Goal: Complete application form: Complete application form

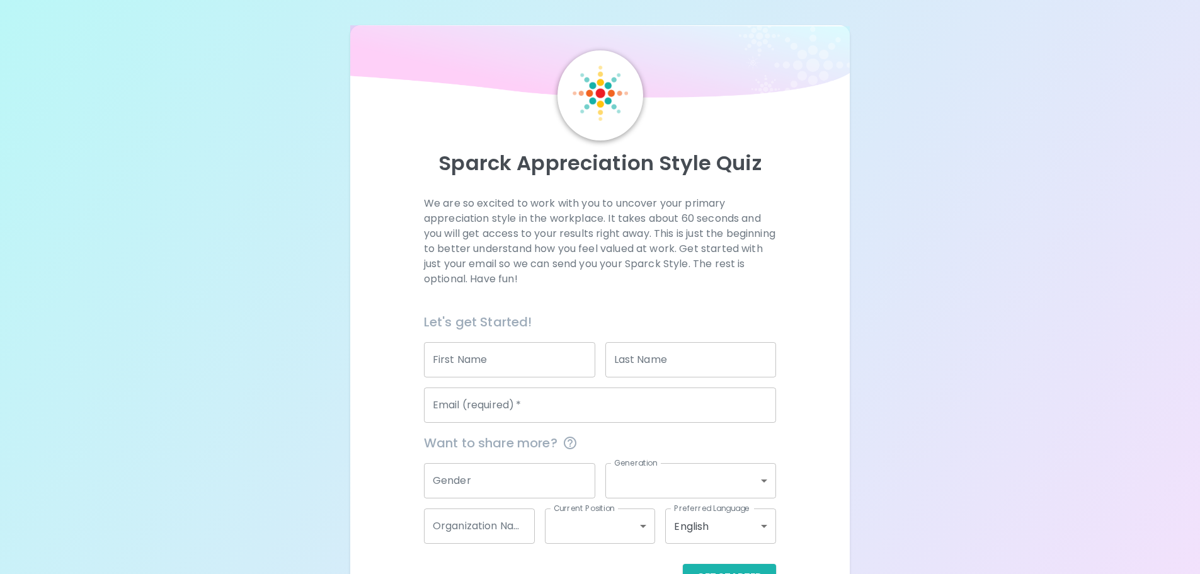
click at [515, 369] on input "First Name" at bounding box center [509, 359] width 171 height 35
type input "[PERSON_NAME]"
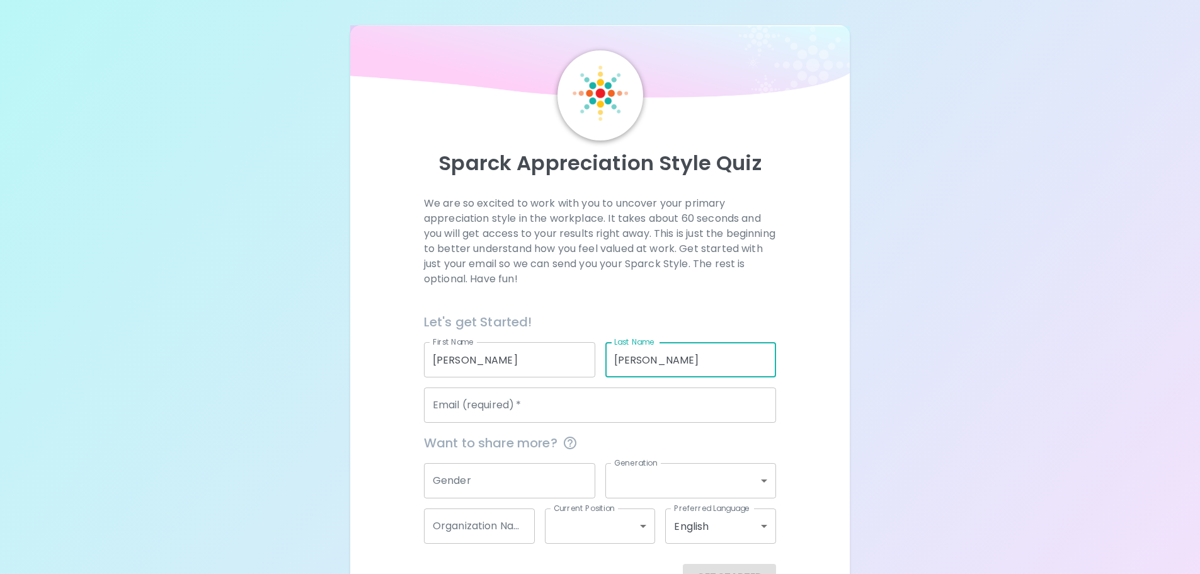
type input "[PERSON_NAME]"
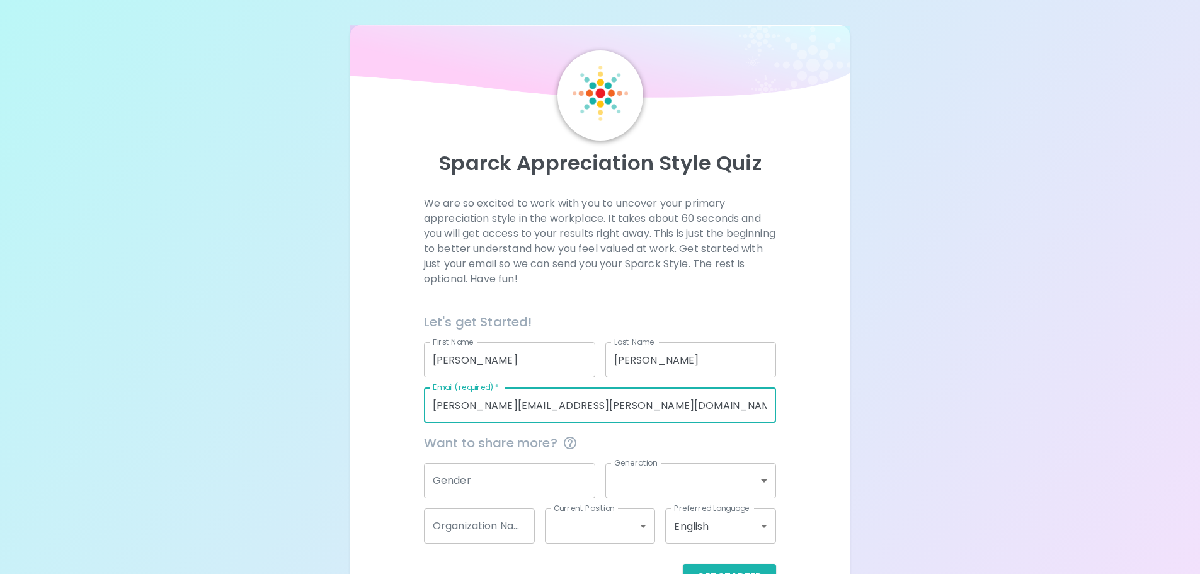
type input "[PERSON_NAME][EMAIL_ADDRESS][PERSON_NAME][DOMAIN_NAME]"
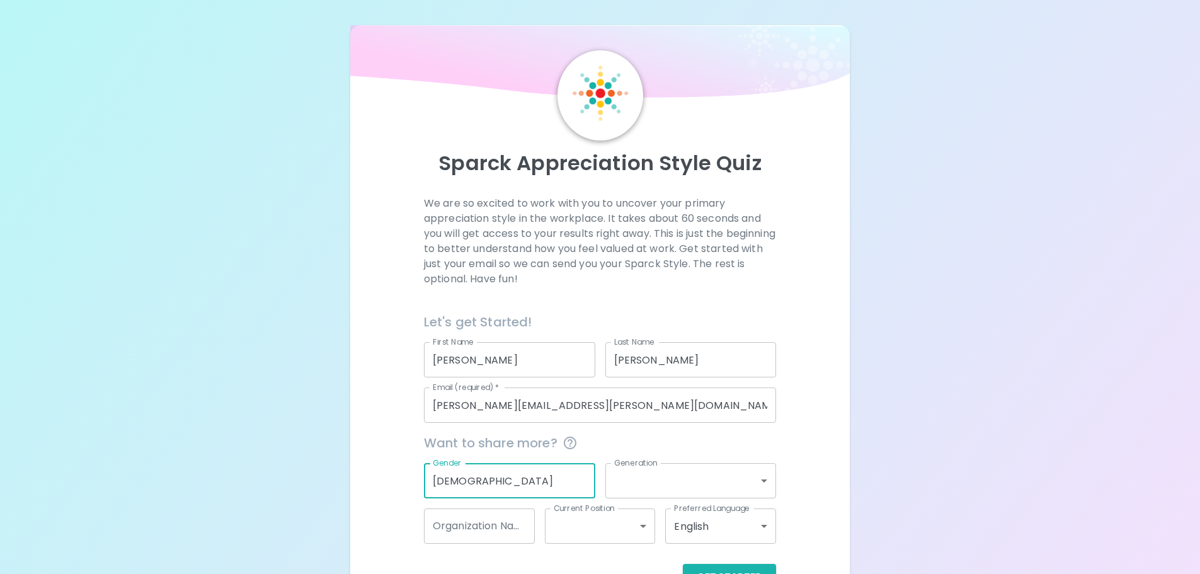
type input "[DEMOGRAPHIC_DATA]"
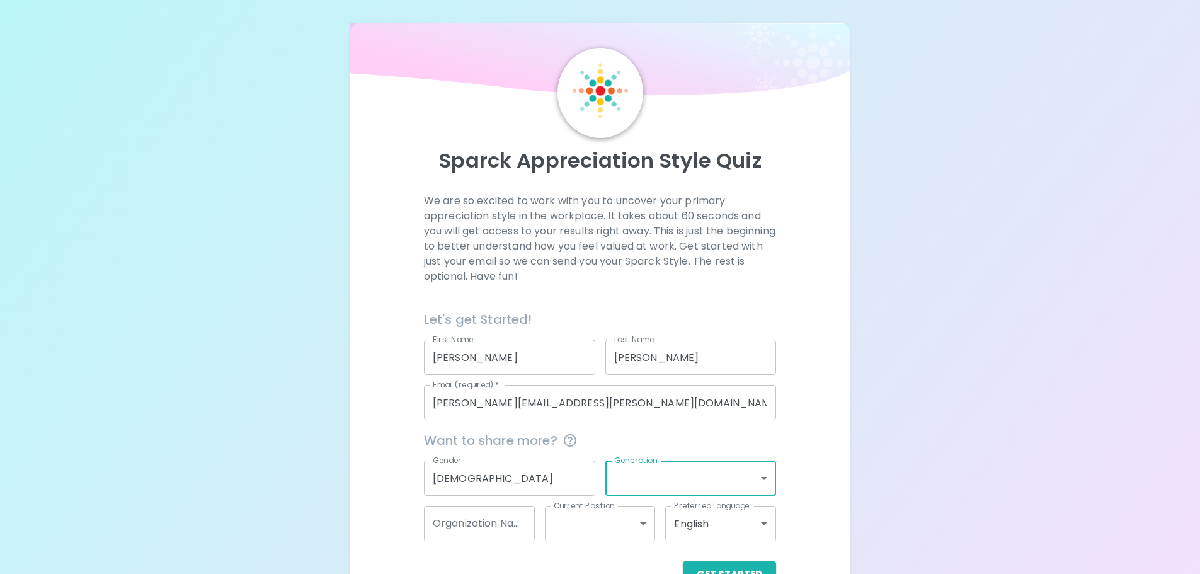
scroll to position [42, 0]
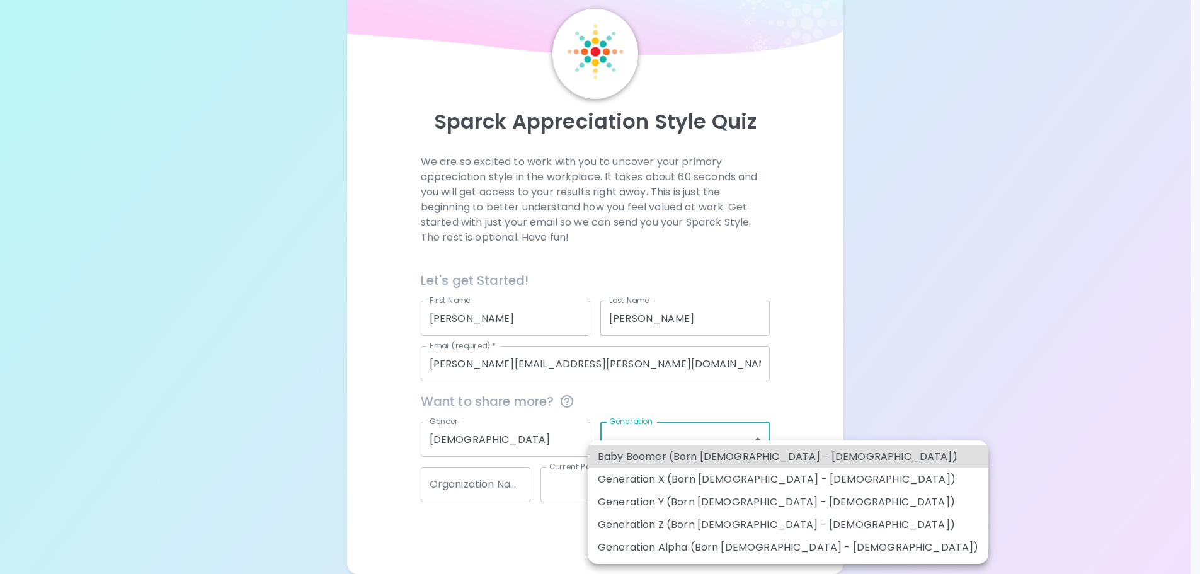
click at [648, 431] on body "Sparck Appreciation Style Quiz We are so excited to work with you to uncover yo…" at bounding box center [600, 275] width 1200 height 635
click at [644, 499] on li "Generation Y (Born [DEMOGRAPHIC_DATA] - [DEMOGRAPHIC_DATA])" at bounding box center [788, 502] width 401 height 23
type input "generation_y"
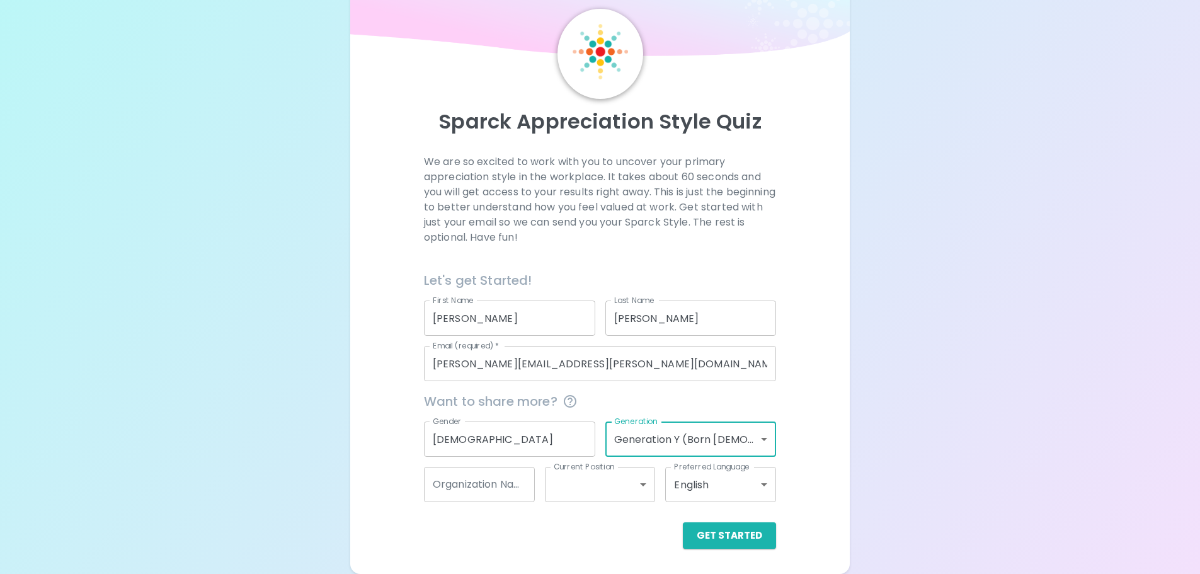
click at [460, 489] on input "Organization Name" at bounding box center [479, 484] width 111 height 35
type input "Prolink"
click at [570, 478] on body "Sparck Appreciation Style Quiz We are so excited to work with you to uncover yo…" at bounding box center [600, 275] width 1200 height 635
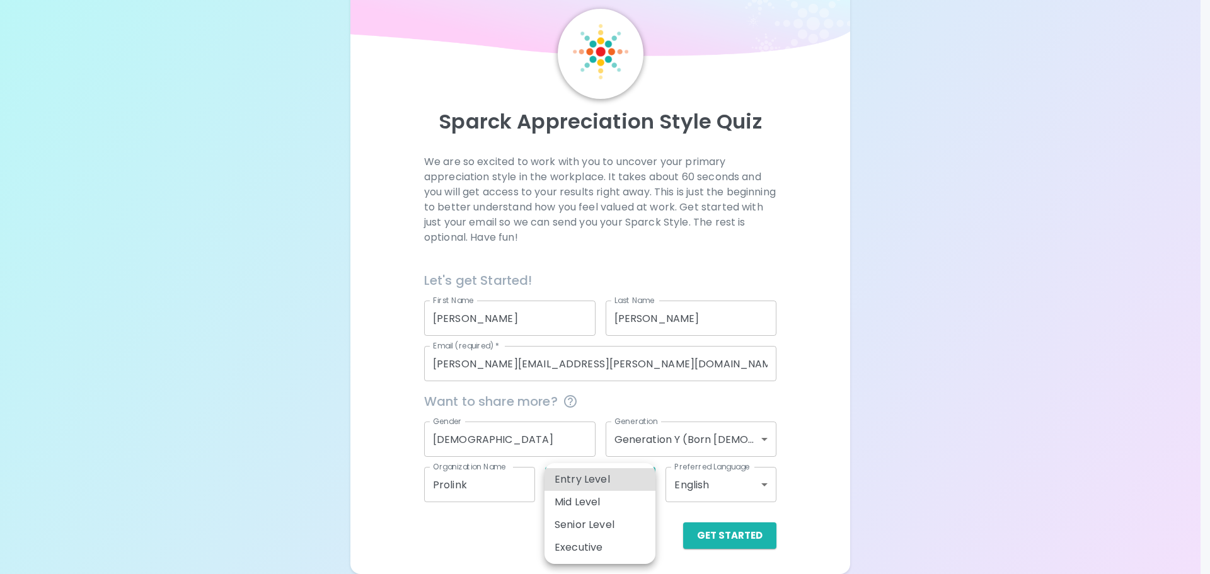
click at [578, 481] on li "Entry Level" at bounding box center [599, 479] width 111 height 23
type input "entry_level"
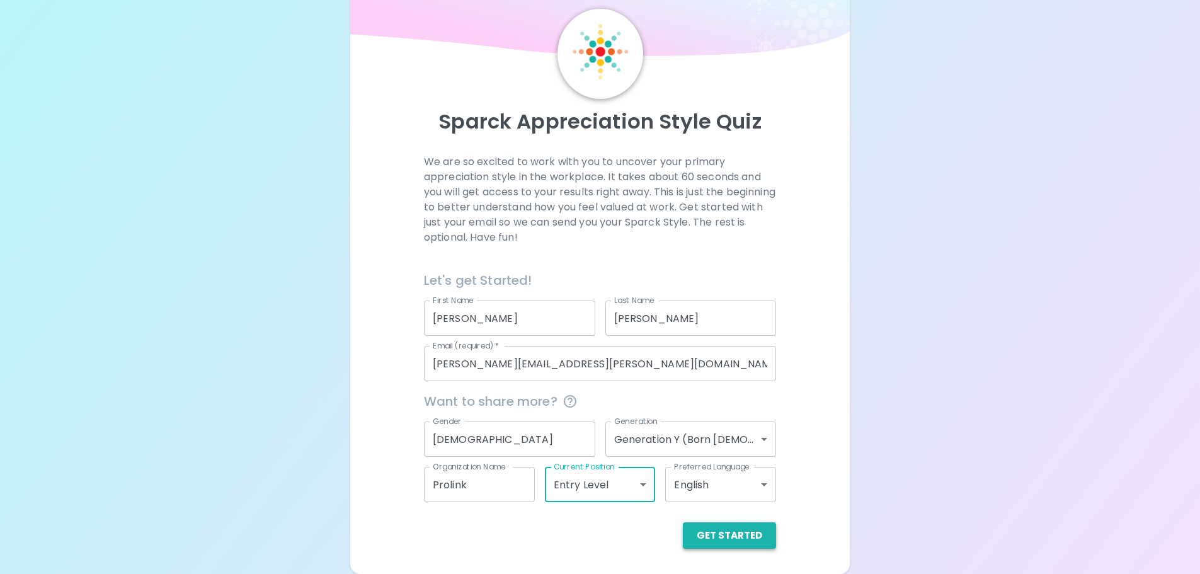
click at [742, 541] on button "Get Started" at bounding box center [729, 535] width 93 height 26
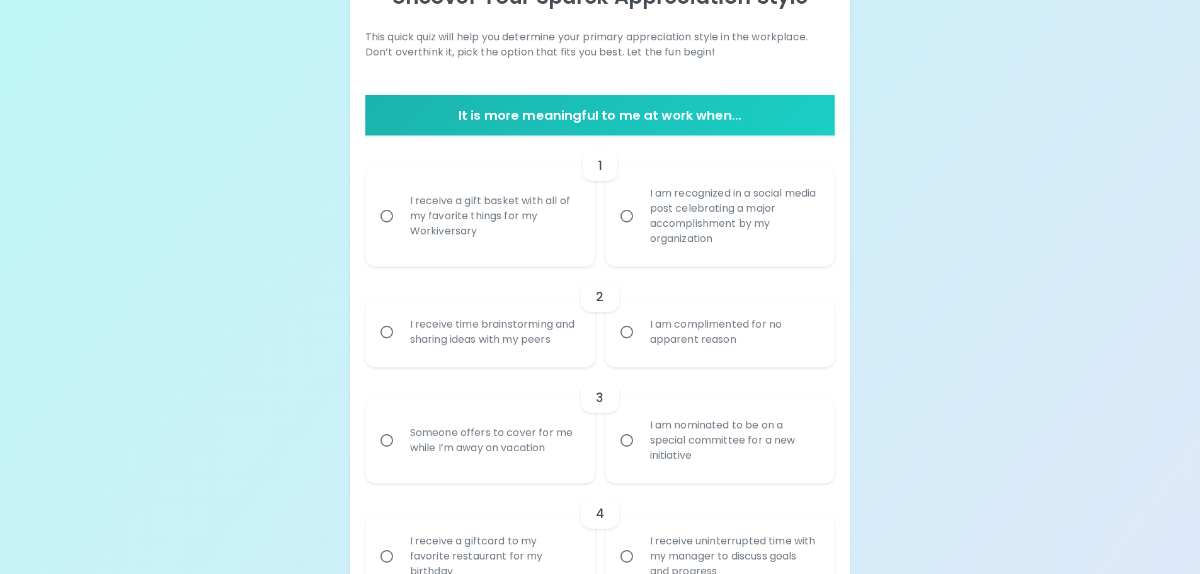
scroll to position [168, 0]
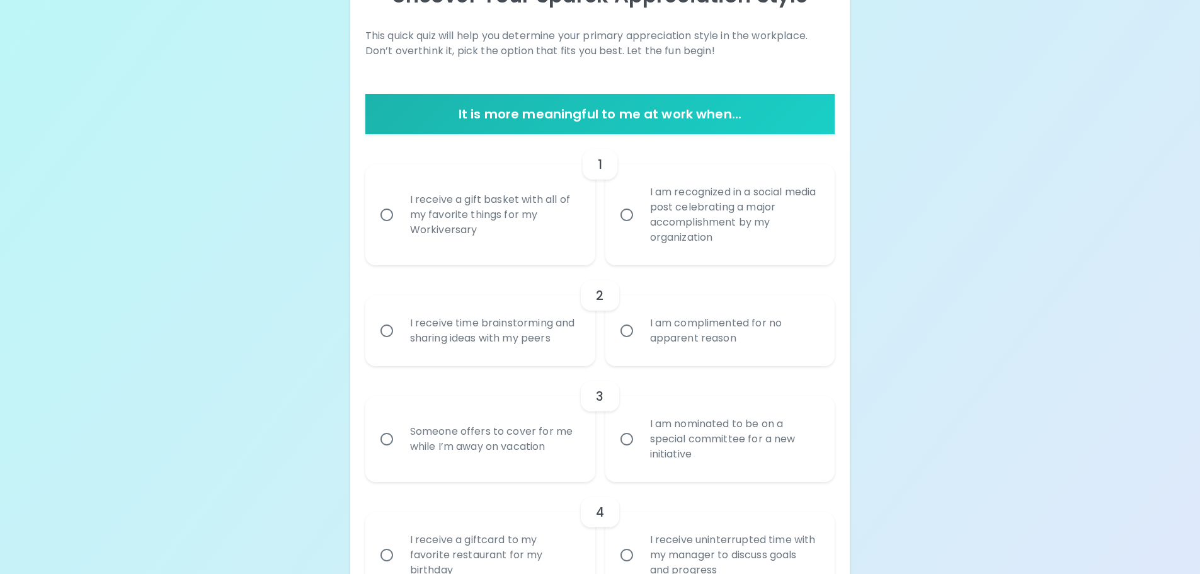
click at [703, 215] on div "I am recognized in a social media post celebrating a major accomplishment by my…" at bounding box center [734, 214] width 188 height 91
click at [640, 215] on input "I am recognized in a social media post celebrating a major accomplishment by my…" at bounding box center [627, 215] width 26 height 26
radio input "true"
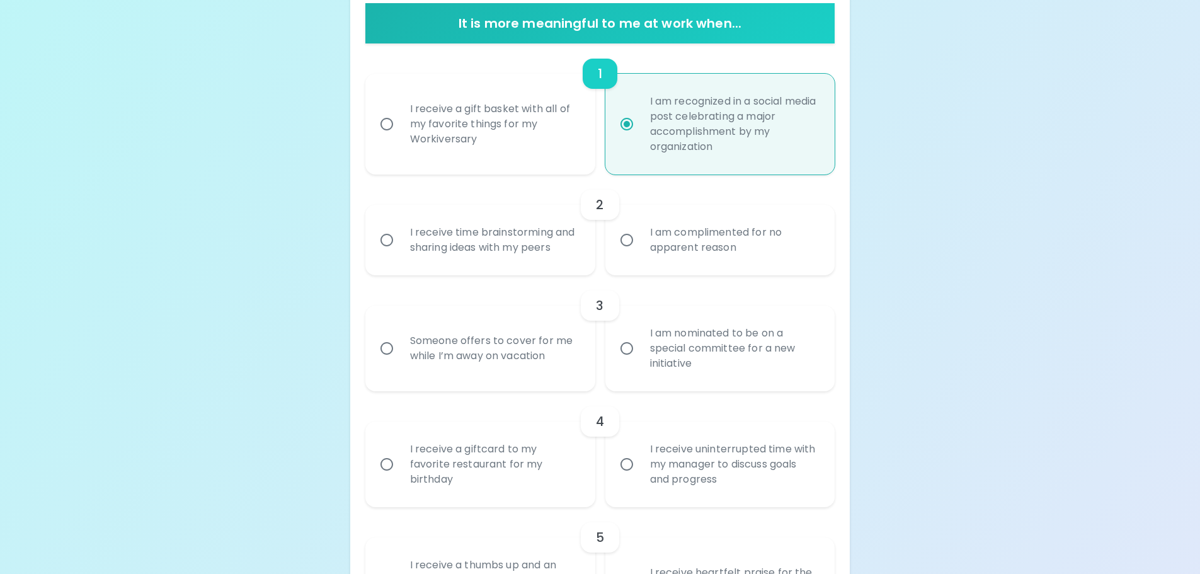
scroll to position [268, 0]
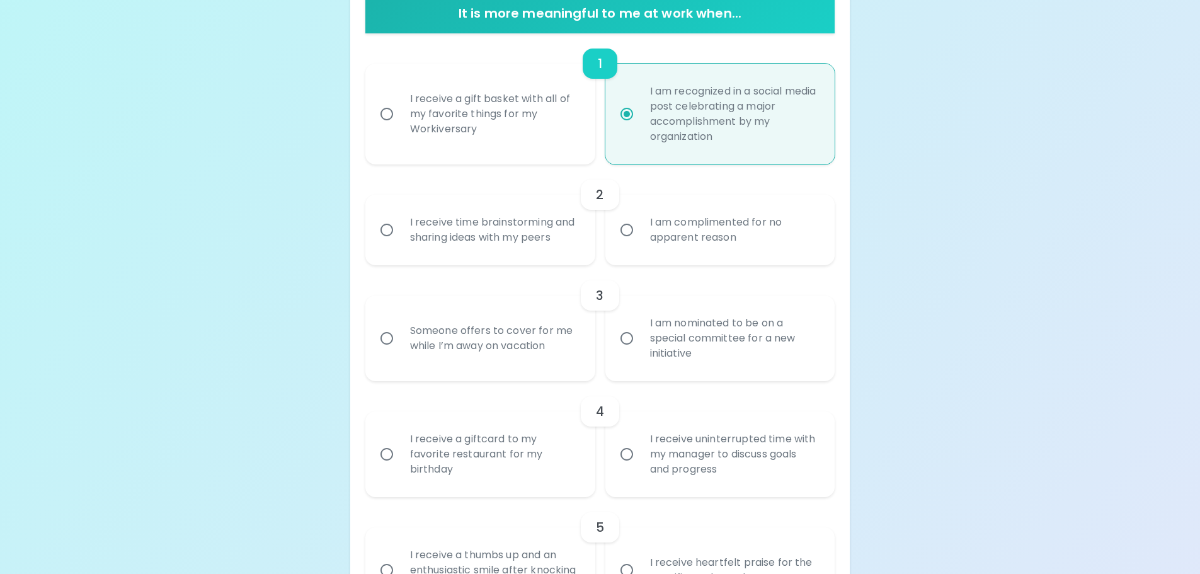
click at [482, 225] on div "I receive time brainstorming and sharing ideas with my peers" at bounding box center [494, 230] width 188 height 60
click at [400, 225] on input "I receive time brainstorming and sharing ideas with my peers" at bounding box center [387, 230] width 26 height 26
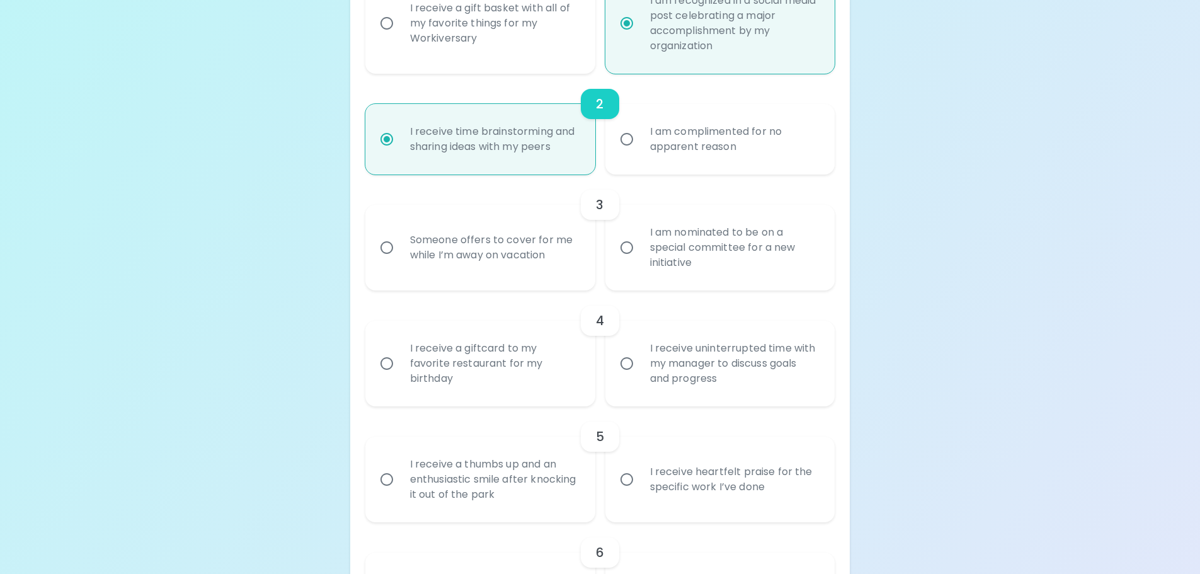
scroll to position [369, 0]
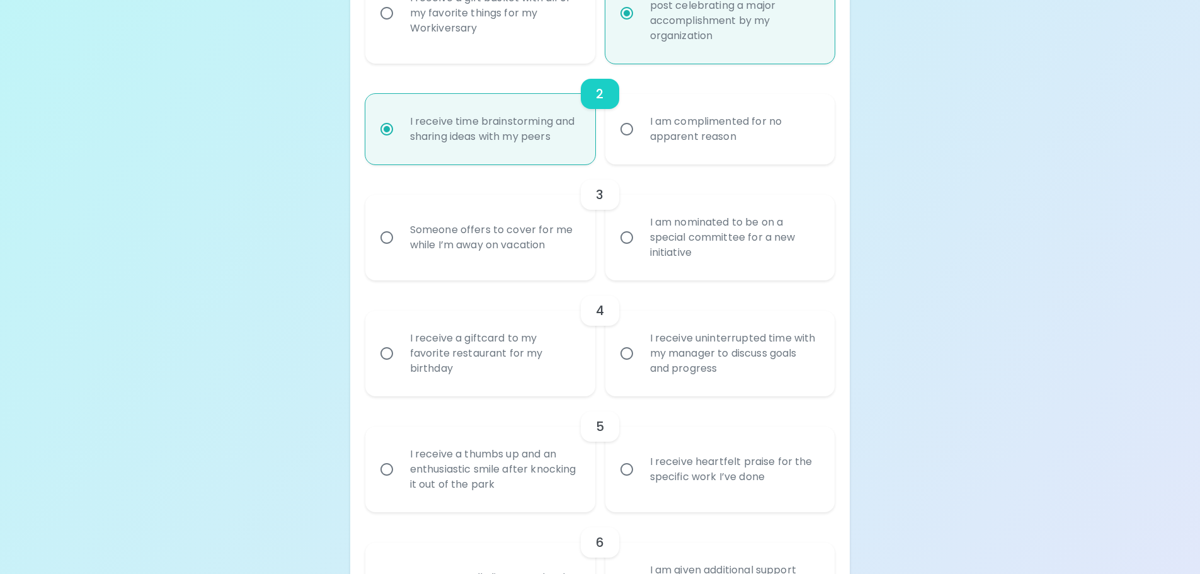
radio input "true"
click at [483, 234] on div "Someone offers to cover for me while I’m away on vacation" at bounding box center [494, 237] width 188 height 60
click at [400, 234] on input "Someone offers to cover for me while I’m away on vacation" at bounding box center [387, 237] width 26 height 26
radio input "false"
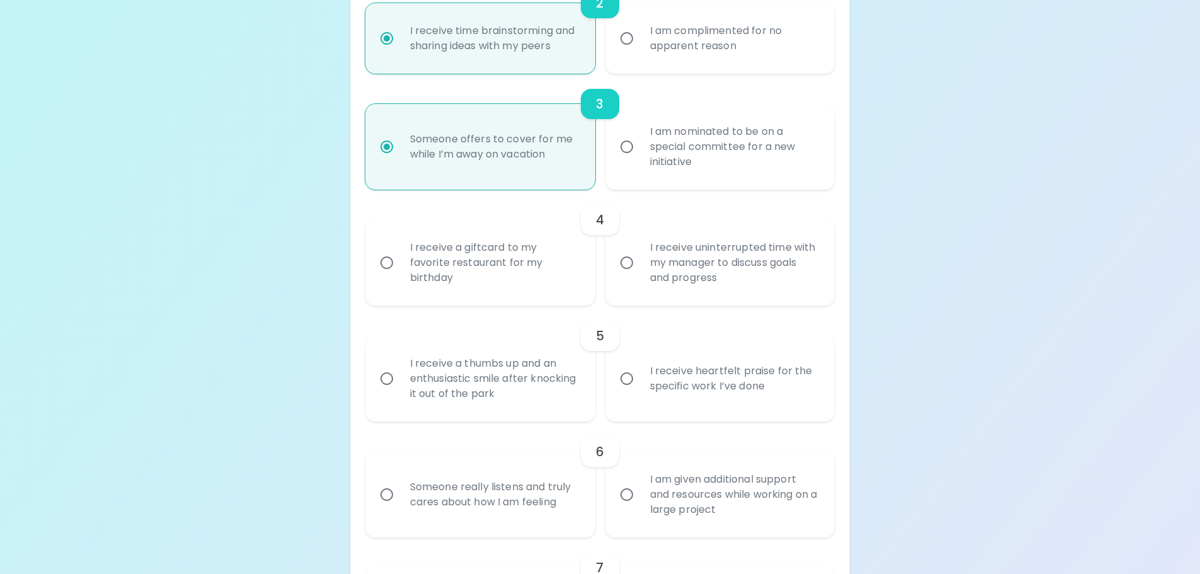
scroll to position [470, 0]
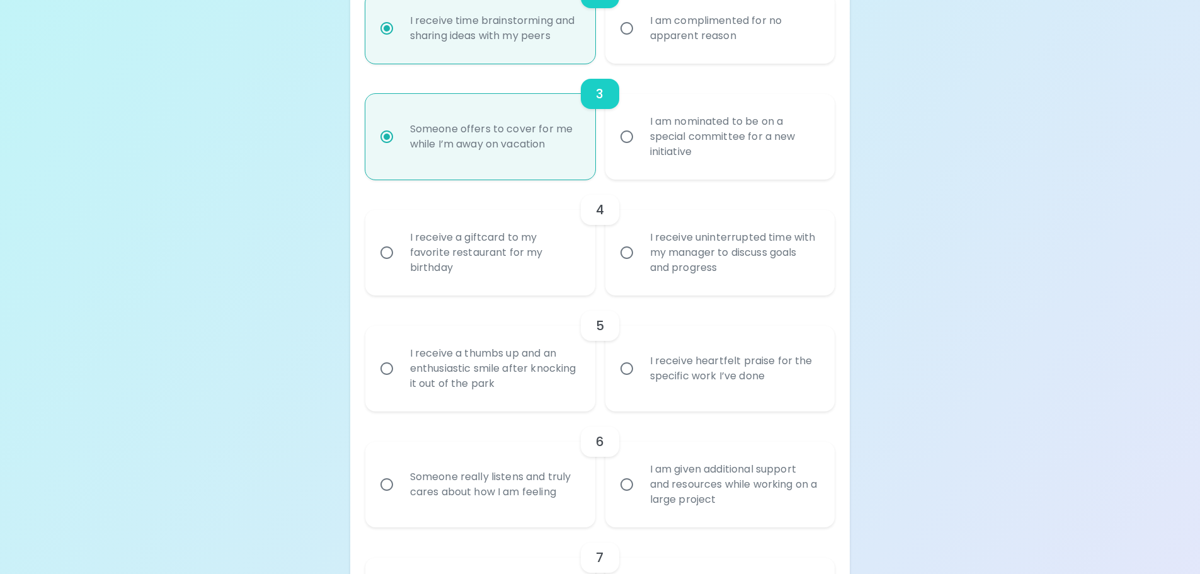
radio input "true"
click at [697, 262] on div "I receive uninterrupted time with my manager to discuss goals and progress" at bounding box center [734, 253] width 188 height 76
click at [640, 262] on input "I receive uninterrupted time with my manager to discuss goals and progress" at bounding box center [627, 252] width 26 height 26
radio input "false"
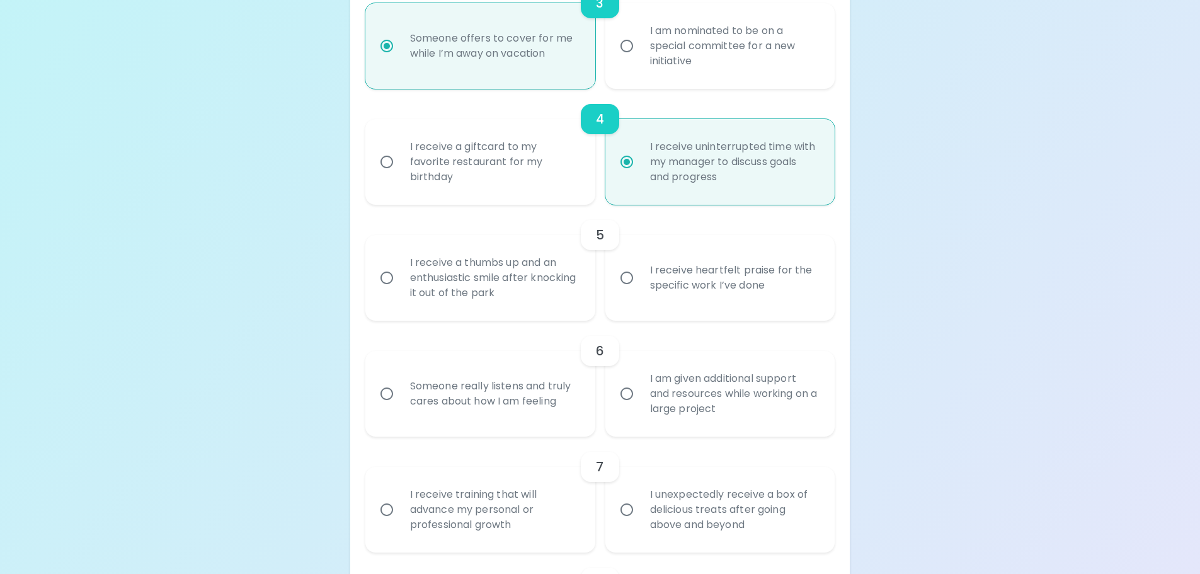
scroll to position [571, 0]
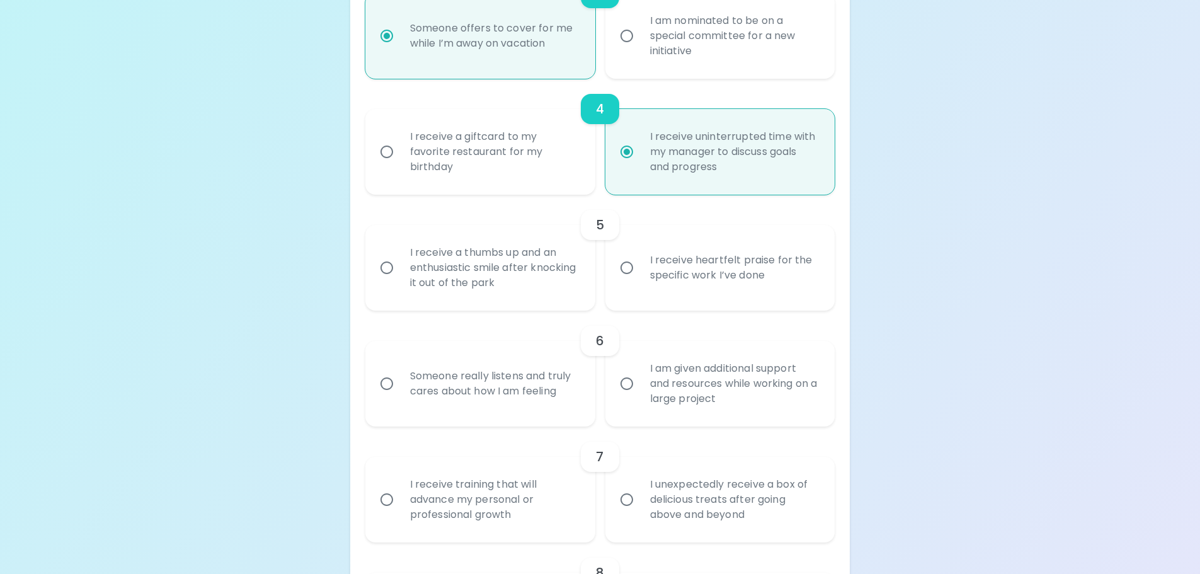
radio input "true"
click at [489, 275] on div "I receive a thumbs up and an enthusiastic smile after knocking it out of the pa…" at bounding box center [494, 268] width 188 height 76
click at [400, 275] on input "I receive a thumbs up and an enthusiastic smile after knocking it out of the pa…" at bounding box center [387, 268] width 26 height 26
radio input "false"
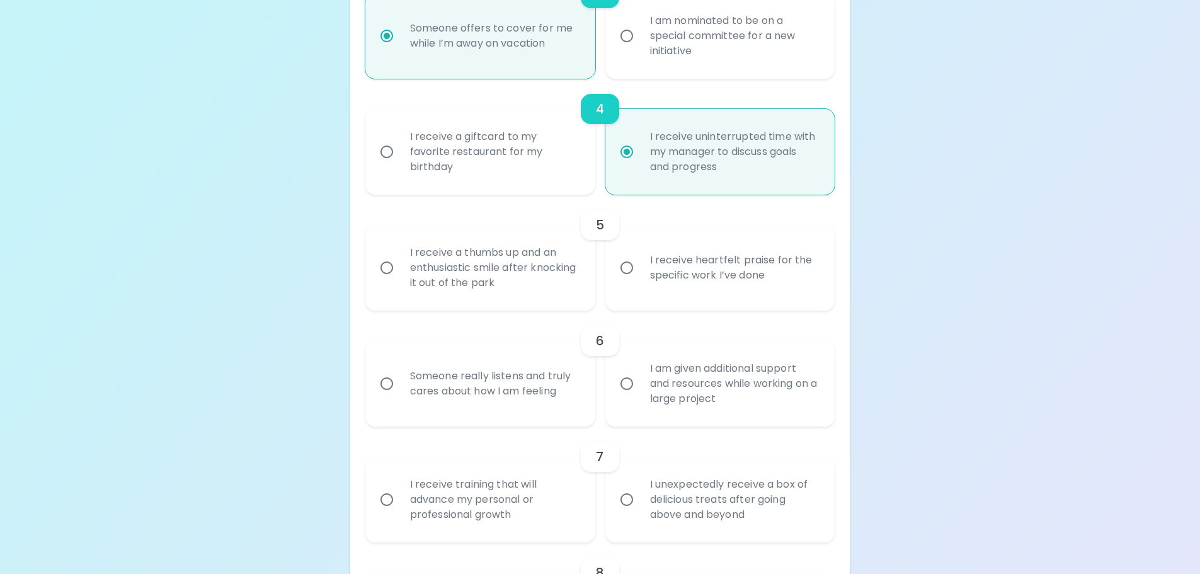
radio input "false"
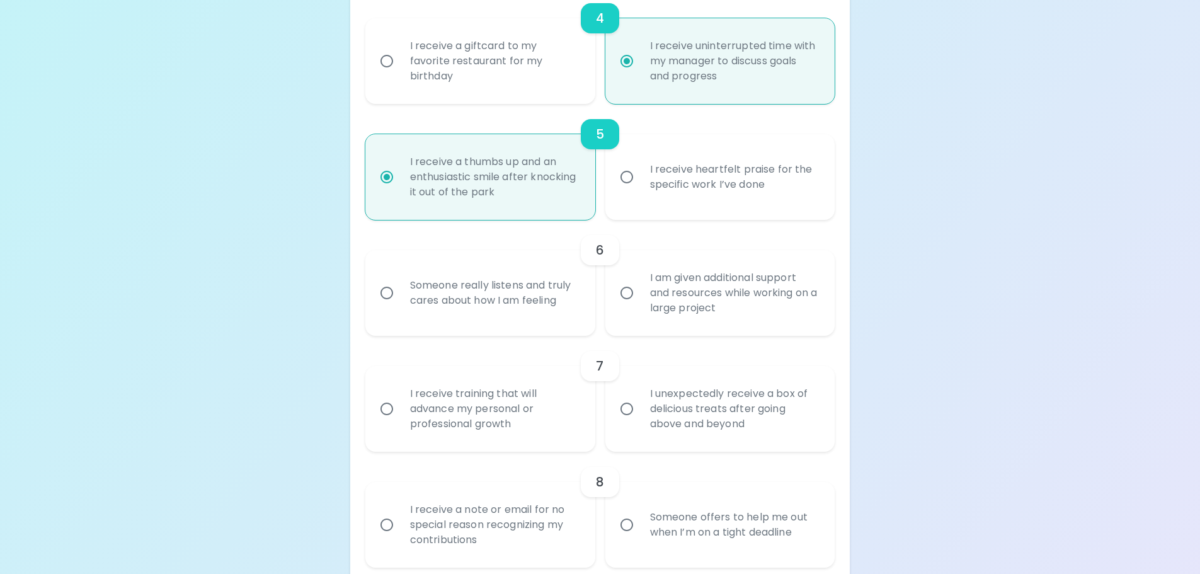
scroll to position [672, 0]
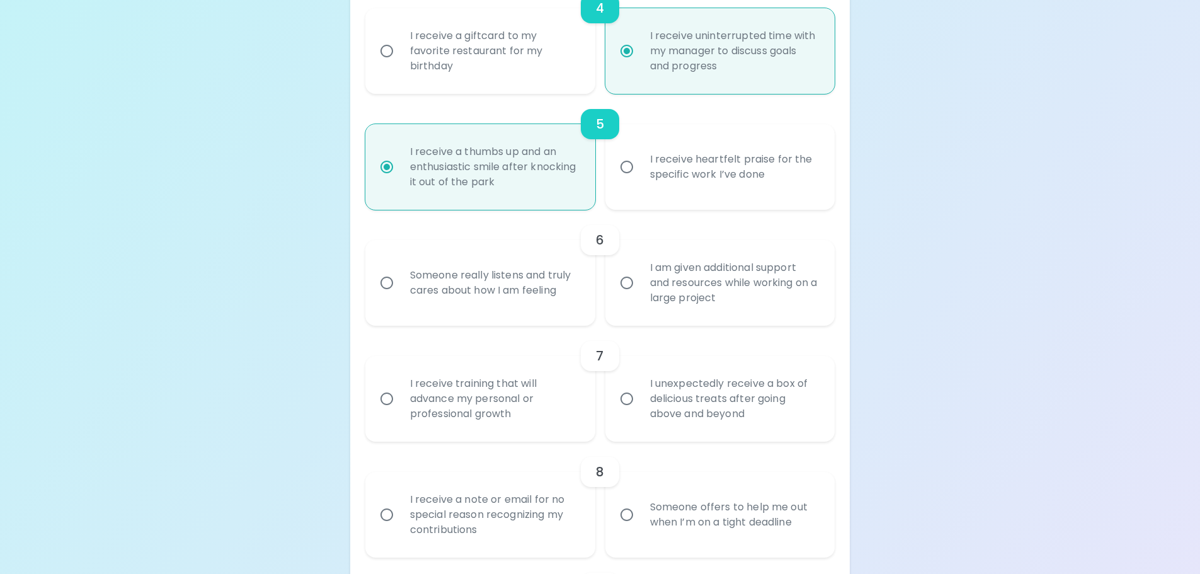
radio input "true"
click at [750, 278] on div "I am given additional support and resources while working on a large project" at bounding box center [734, 283] width 188 height 76
click at [640, 278] on input "I am given additional support and resources while working on a large project" at bounding box center [627, 283] width 26 height 26
radio input "false"
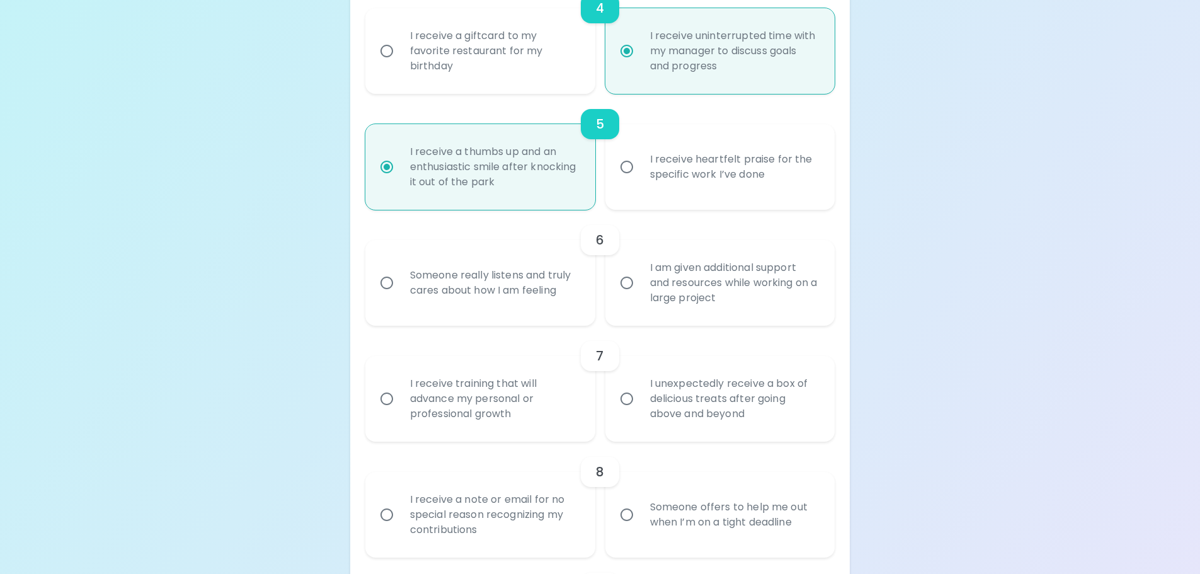
radio input "false"
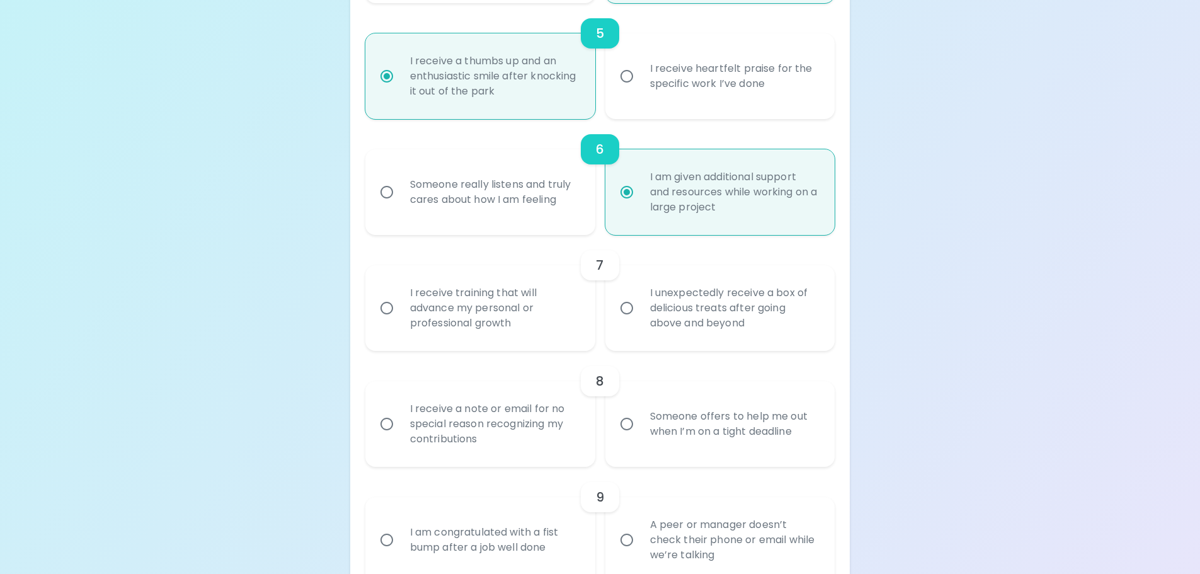
scroll to position [772, 0]
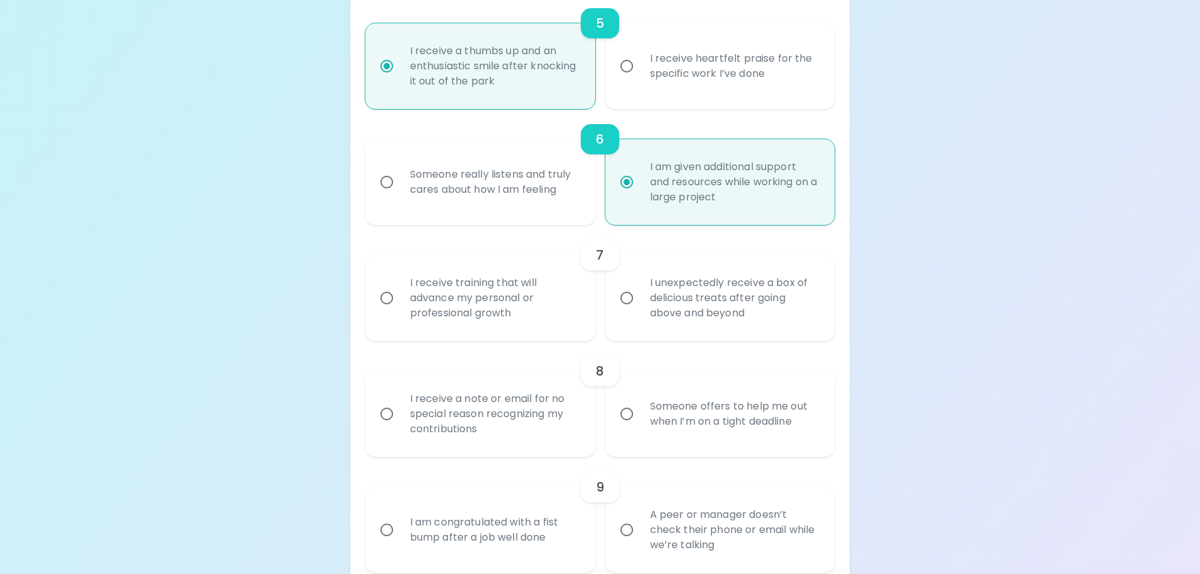
radio input "true"
click at [480, 314] on div "I receive training that will advance my personal or professional growth" at bounding box center [494, 298] width 188 height 76
click at [400, 311] on input "I receive training that will advance my personal or professional growth" at bounding box center [387, 298] width 26 height 26
radio input "false"
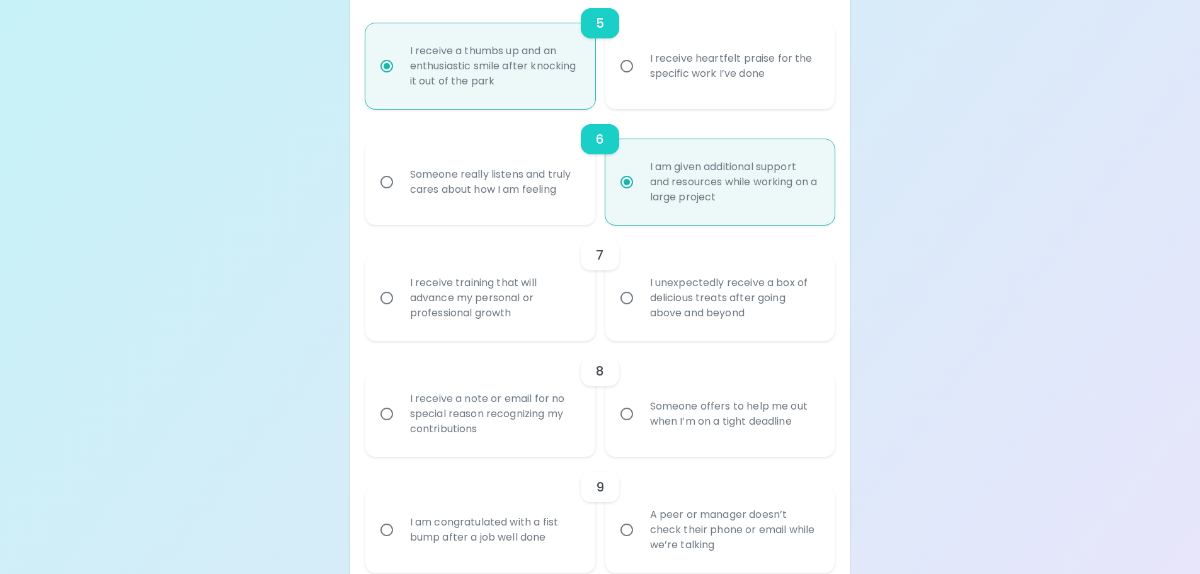
radio input "false"
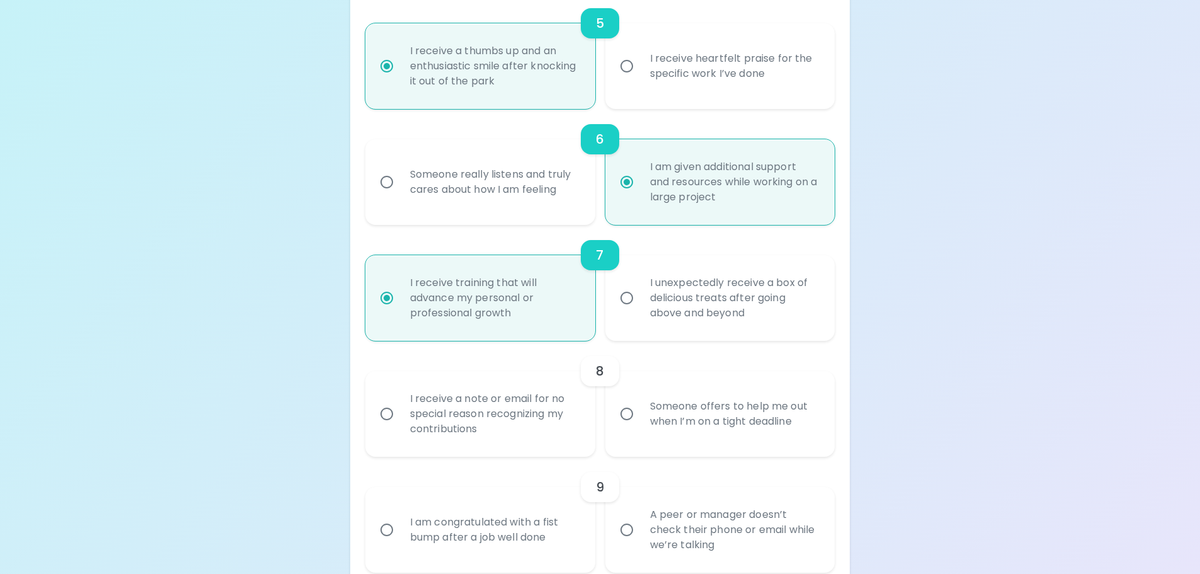
scroll to position [873, 0]
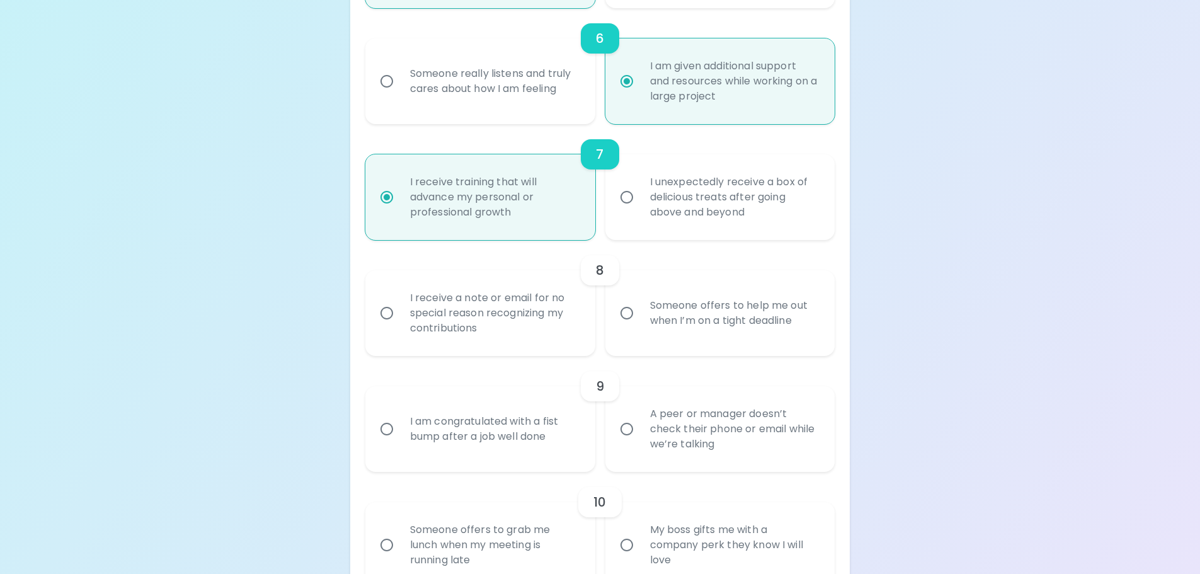
radio input "true"
click at [492, 324] on div "I receive a note or email for no special reason recognizing my contributions" at bounding box center [494, 313] width 188 height 76
click at [400, 324] on input "I receive a note or email for no special reason recognizing my contributions" at bounding box center [387, 313] width 26 height 26
radio input "false"
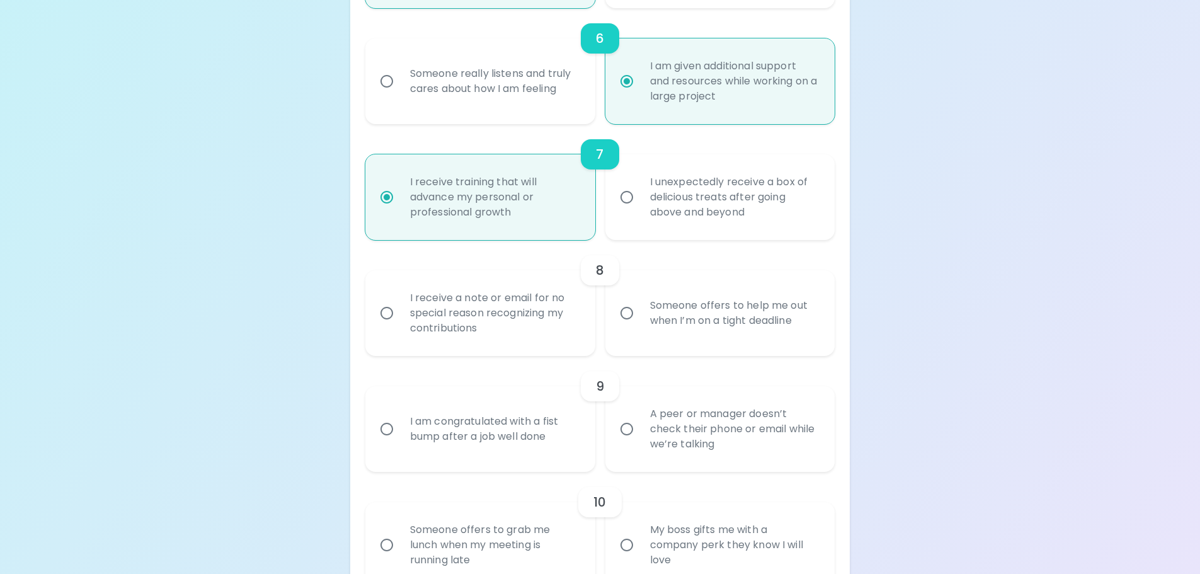
radio input "false"
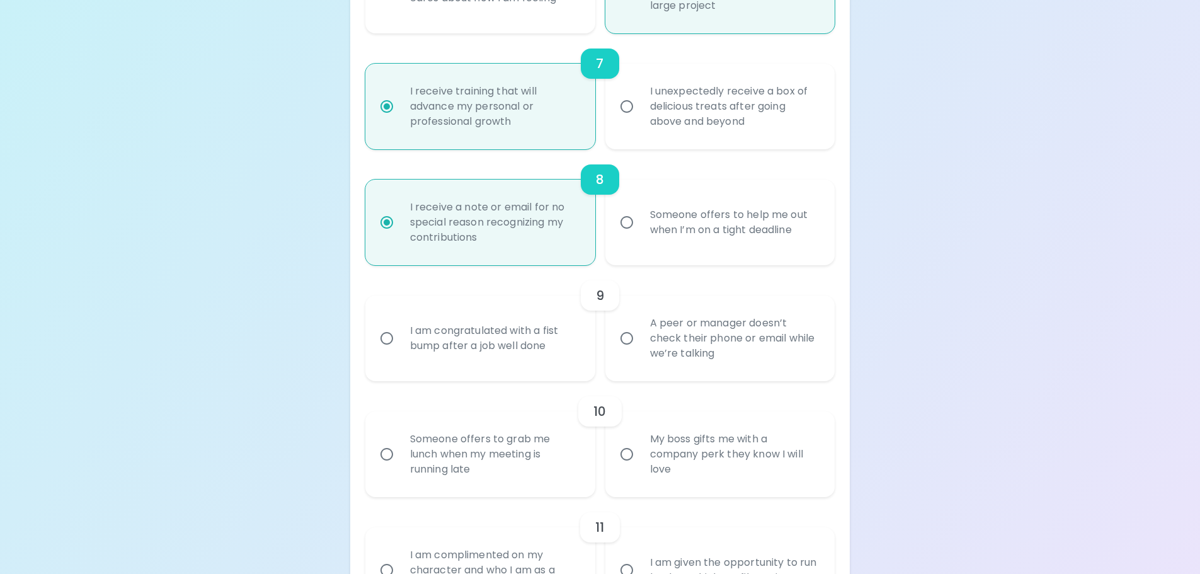
scroll to position [974, 0]
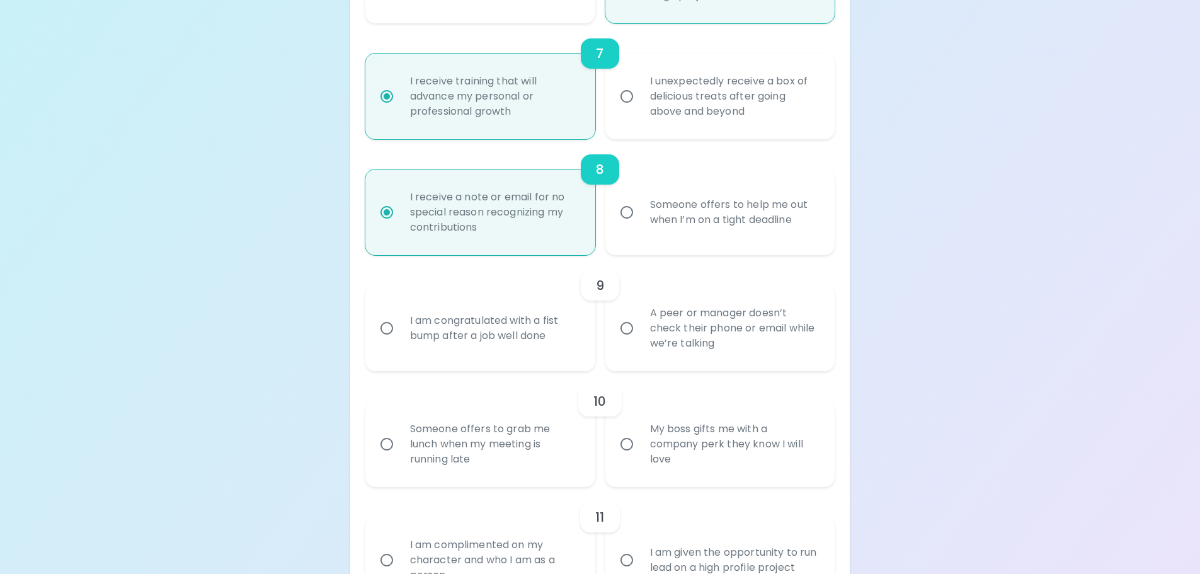
radio input "true"
click at [494, 339] on div "I am congratulated with a fist bump after a job well done" at bounding box center [494, 328] width 188 height 60
click at [400, 339] on input "I am congratulated with a fist bump after a job well done" at bounding box center [387, 328] width 26 height 26
radio input "false"
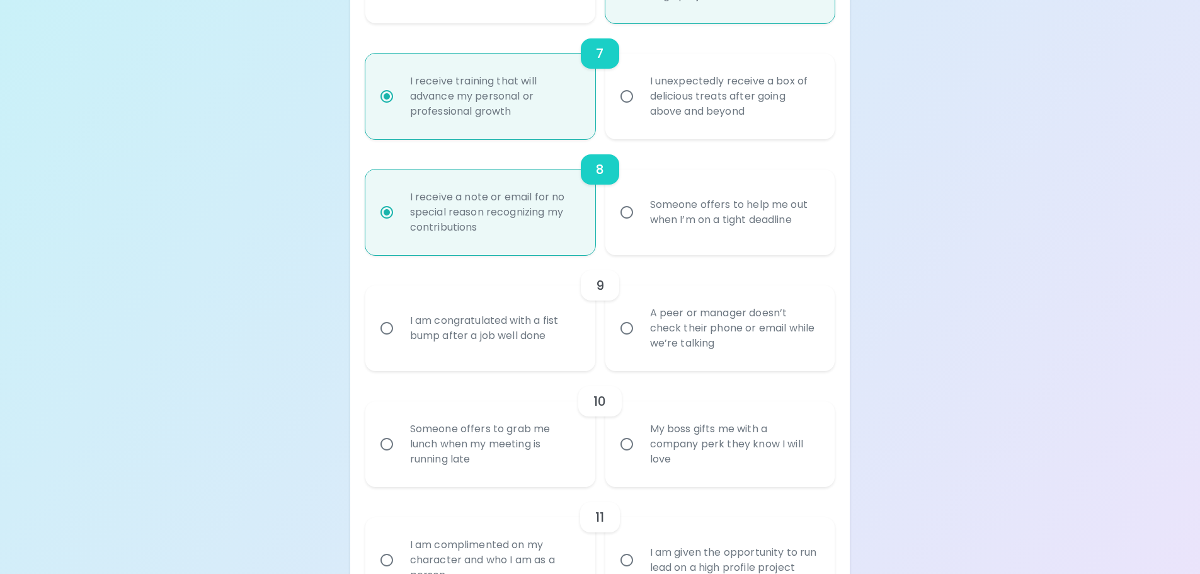
radio input "false"
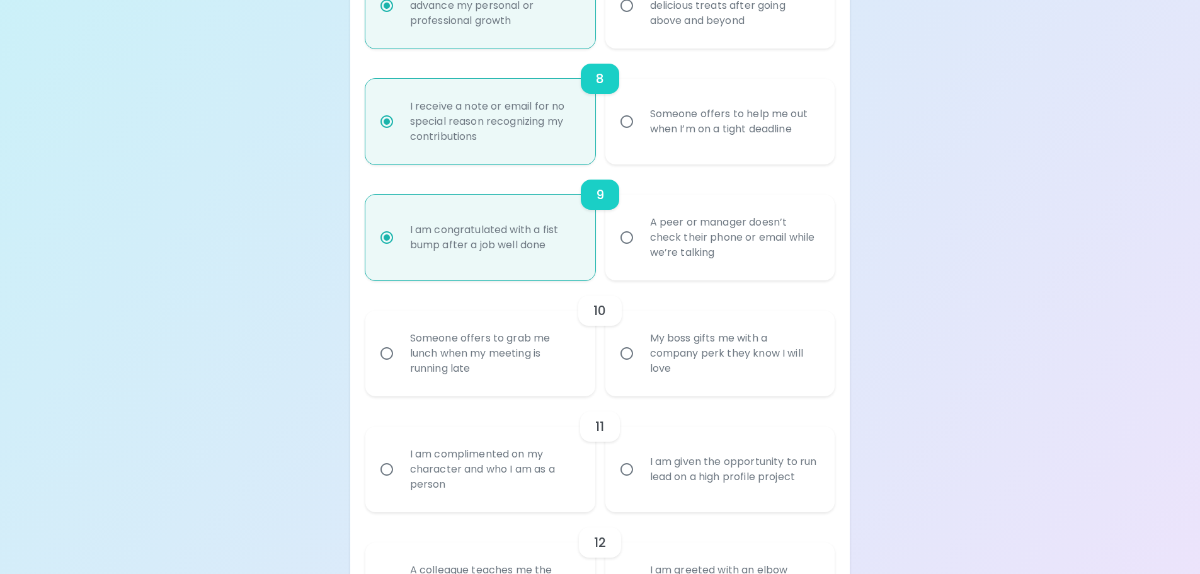
scroll to position [1075, 0]
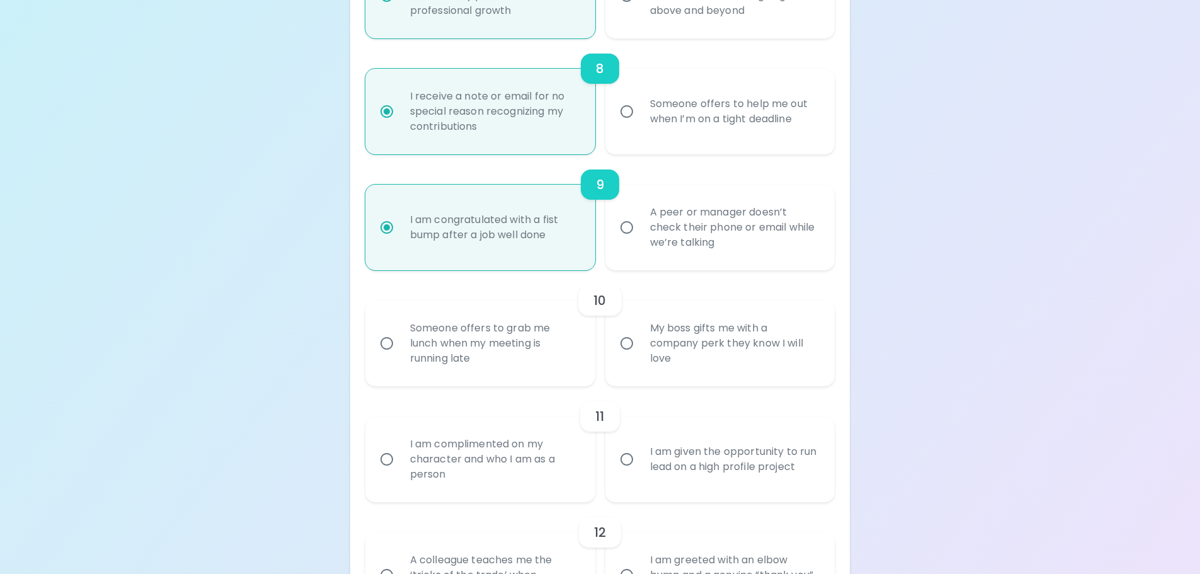
radio input "true"
click at [692, 335] on div "My boss gifts me with a company perk they know I will love" at bounding box center [734, 344] width 188 height 76
click at [640, 335] on input "My boss gifts me with a company perk they know I will love" at bounding box center [627, 343] width 26 height 26
radio input "false"
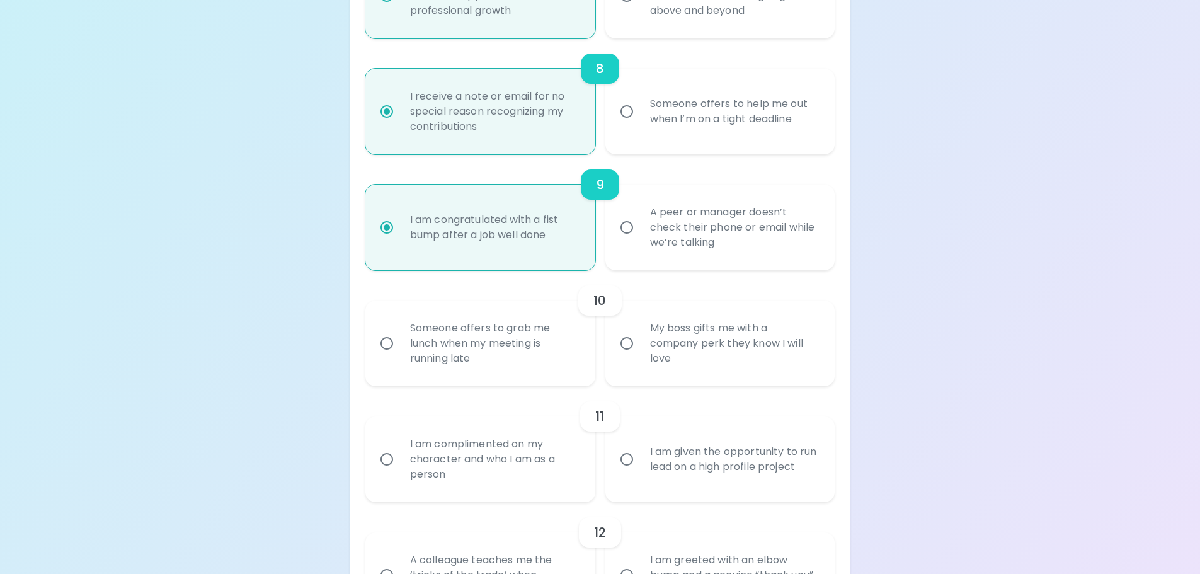
radio input "false"
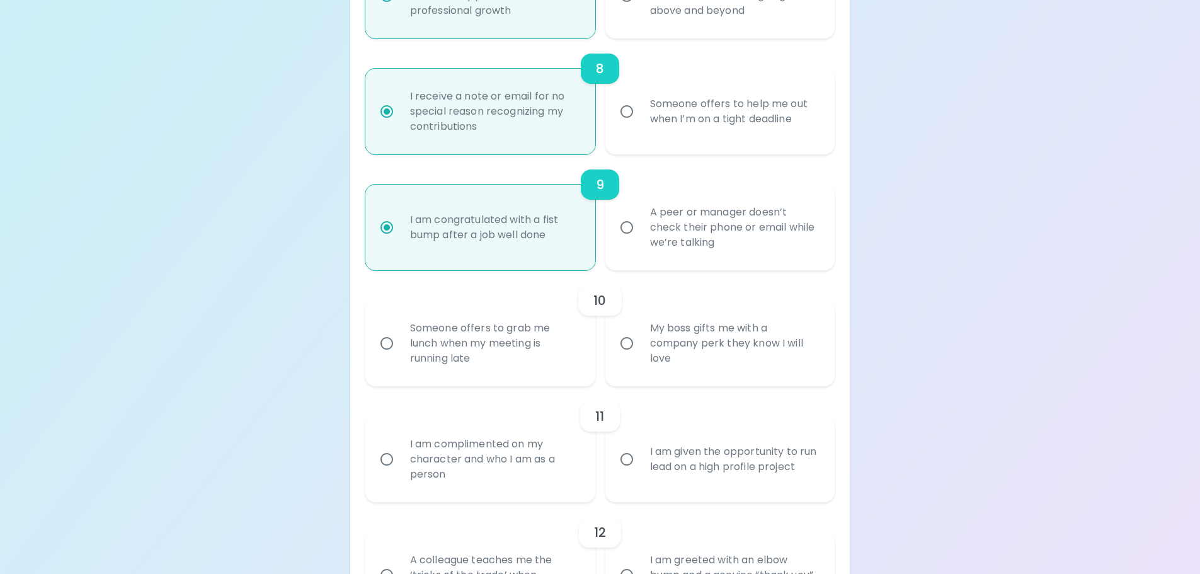
radio input "false"
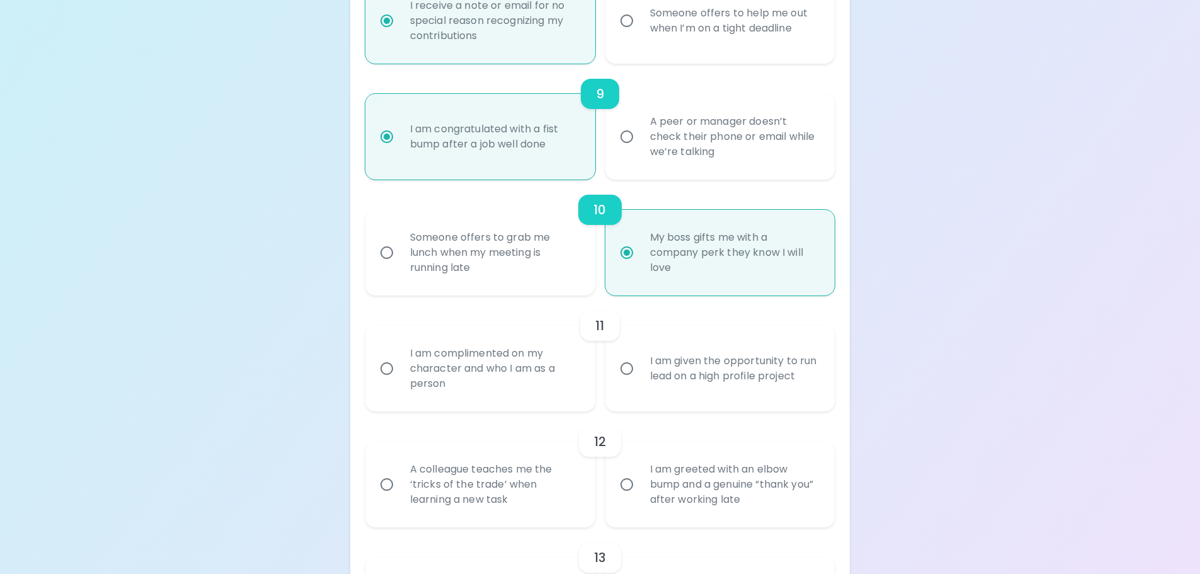
scroll to position [1176, 0]
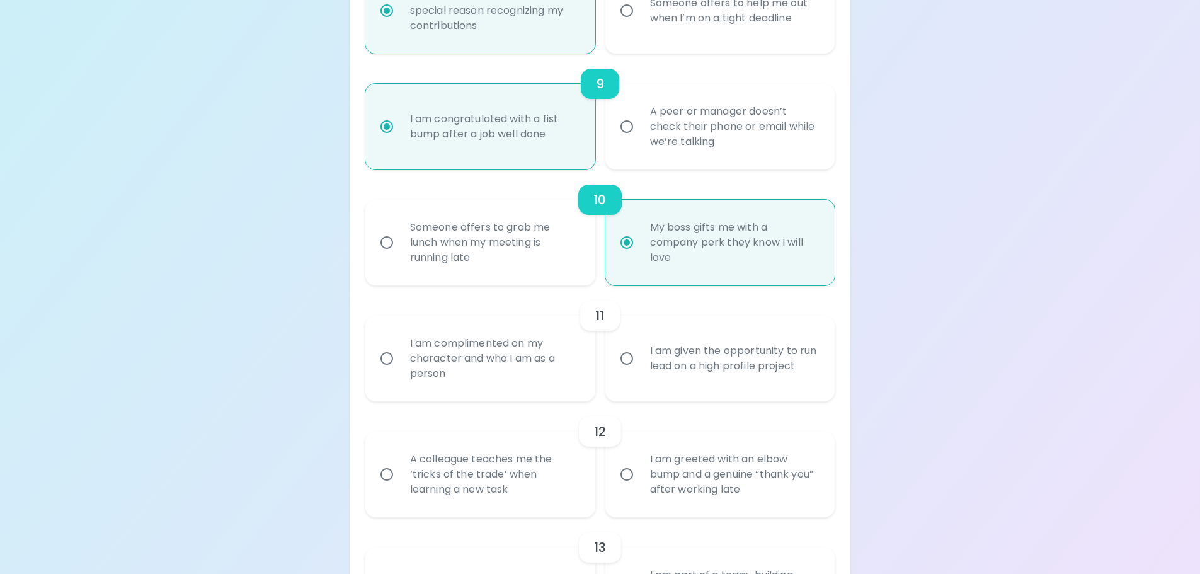
radio input "true"
click at [692, 360] on div "I am given the opportunity to run lead on a high profile project" at bounding box center [734, 358] width 188 height 60
click at [640, 360] on input "I am given the opportunity to run lead on a high profile project" at bounding box center [627, 358] width 26 height 26
radio input "false"
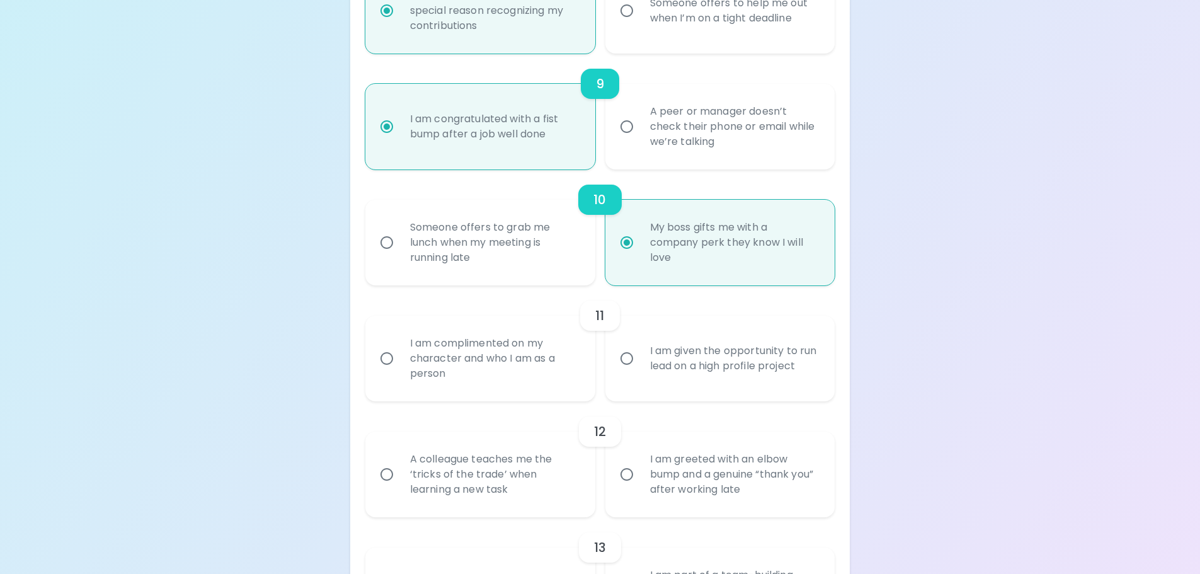
radio input "false"
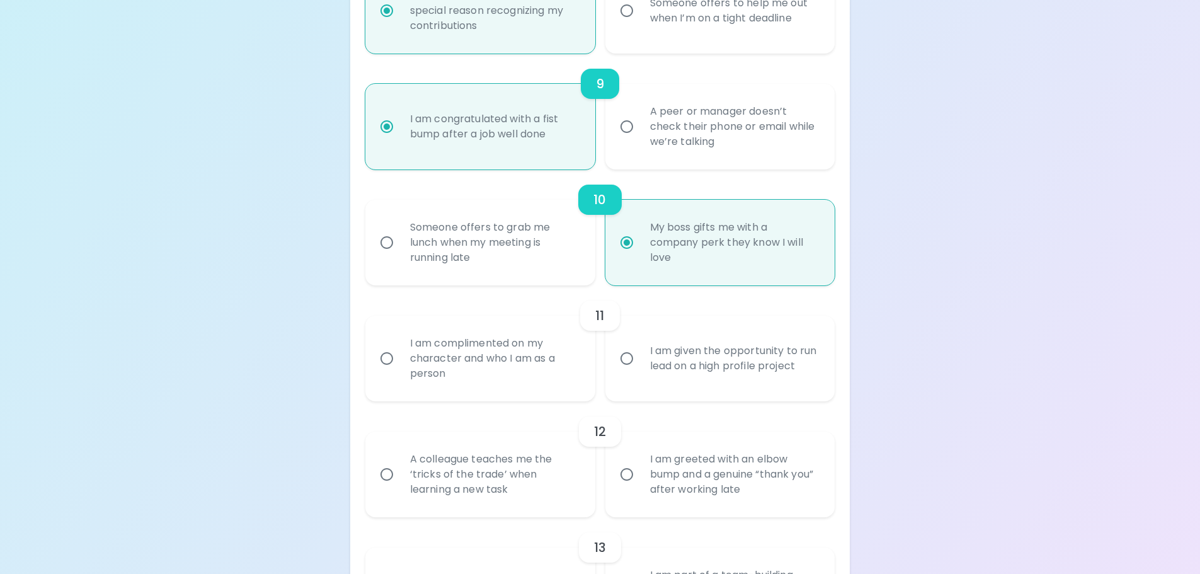
radio input "false"
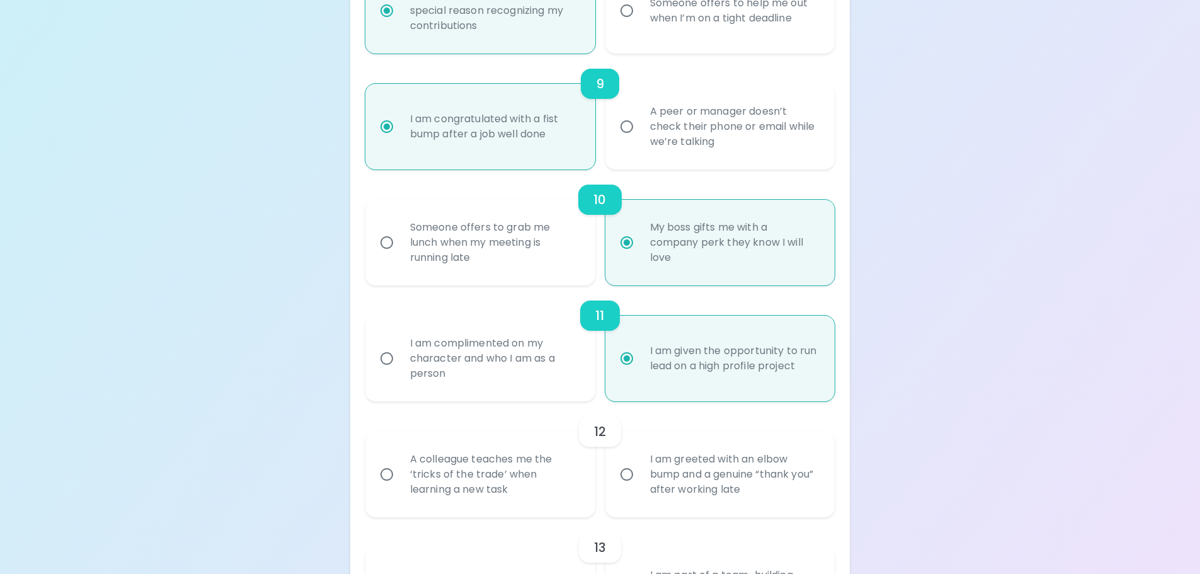
scroll to position [1277, 0]
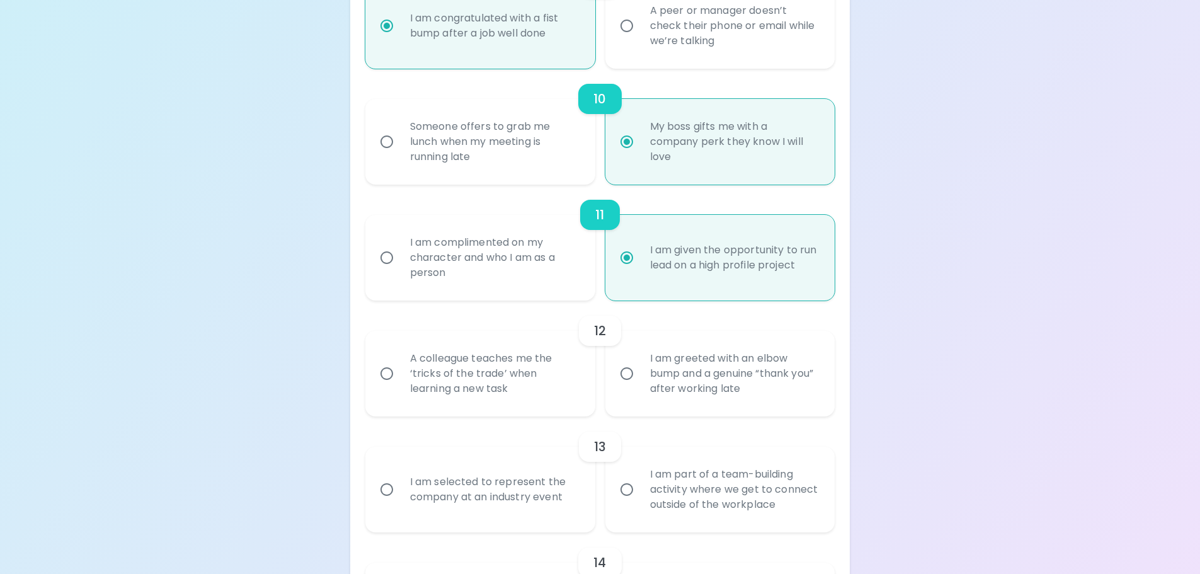
radio input "true"
click at [483, 389] on div "A colleague teaches me the ‘tricks of the trade’ when learning a new task" at bounding box center [494, 374] width 188 height 76
click at [400, 387] on input "A colleague teaches me the ‘tricks of the trade’ when learning a new task" at bounding box center [387, 373] width 26 height 26
radio input "false"
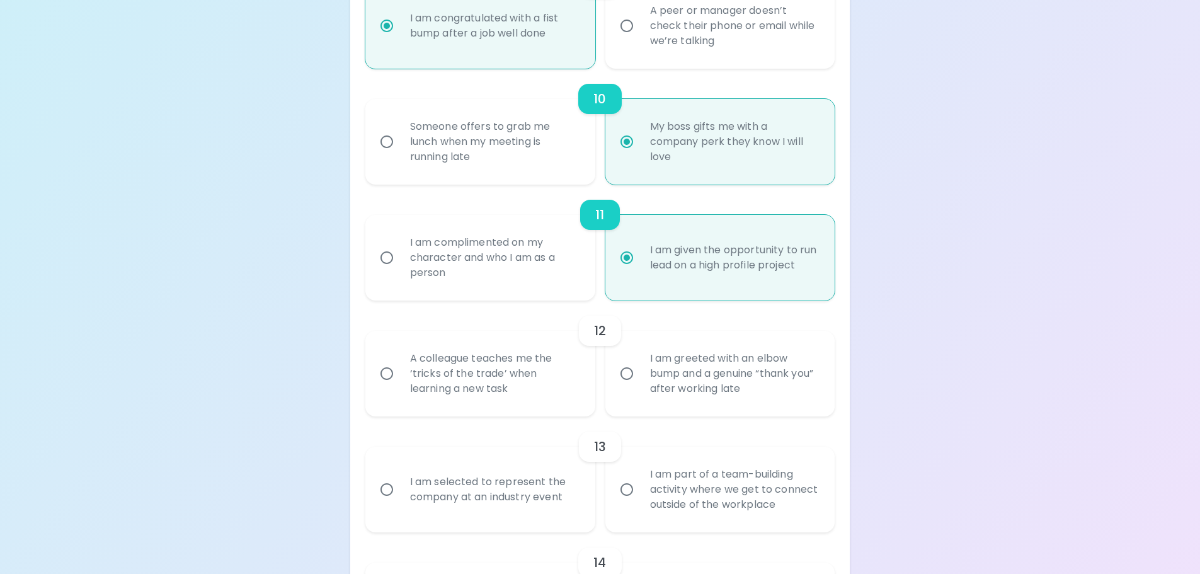
radio input "false"
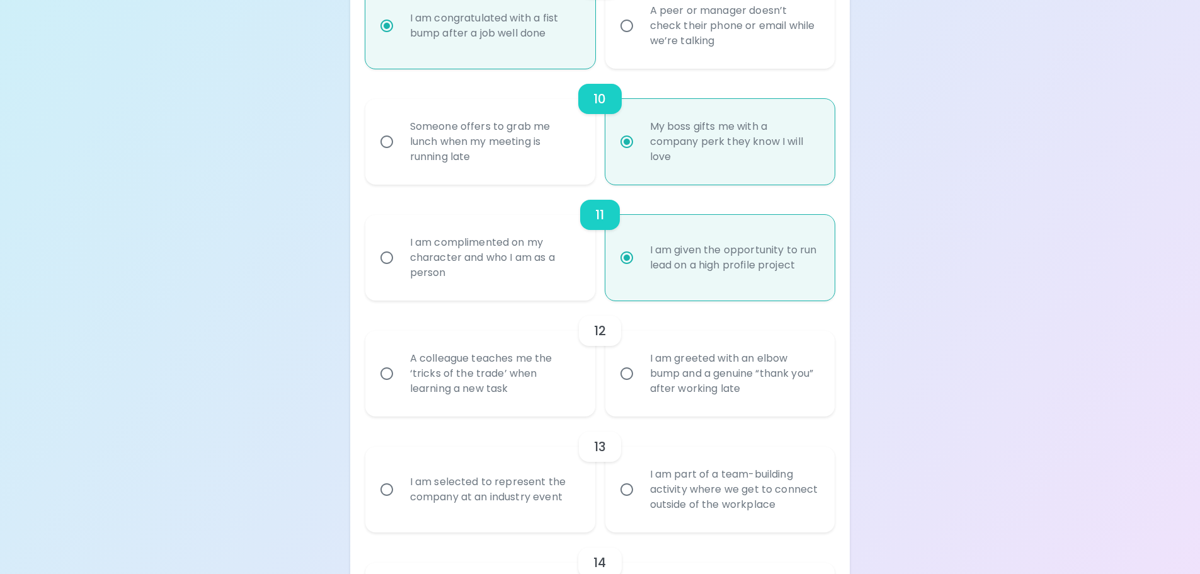
radio input "false"
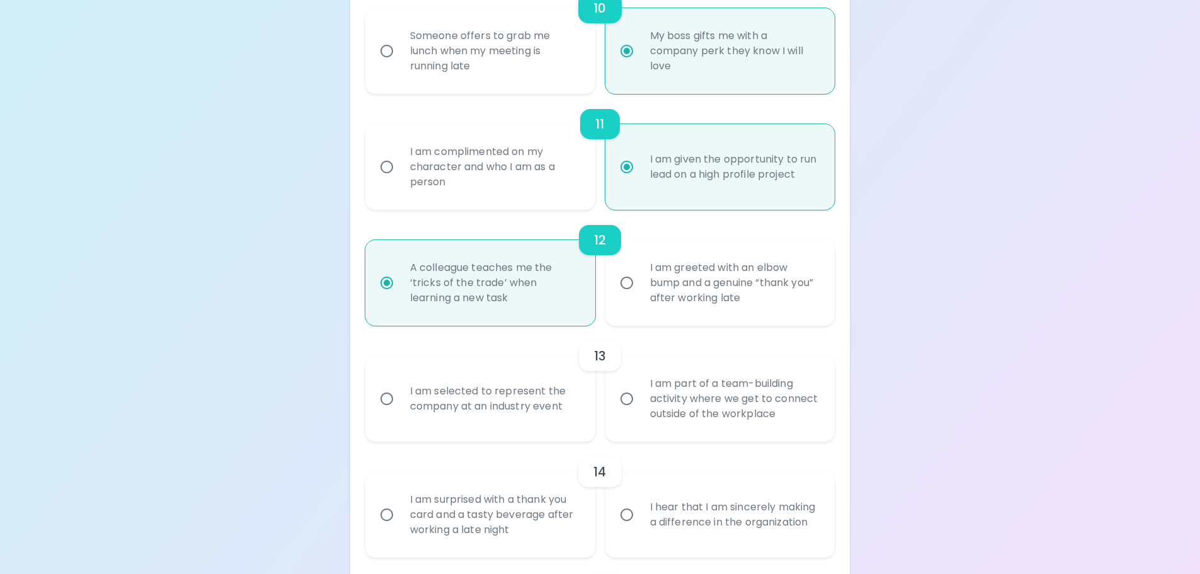
scroll to position [1377, 0]
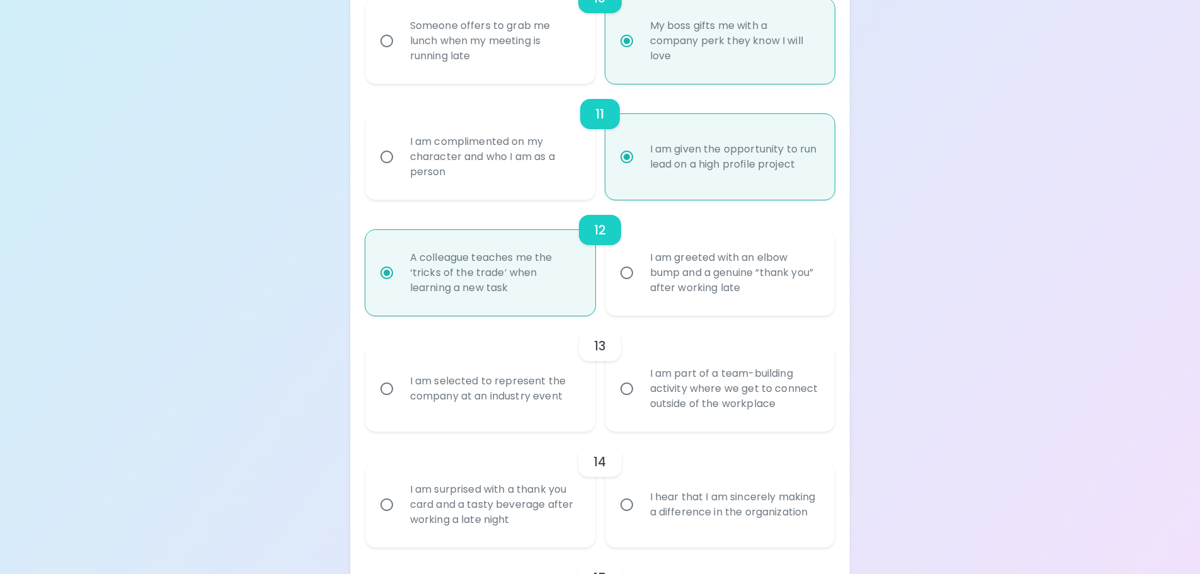
radio input "true"
click at [482, 402] on div "I am selected to represent the company at an industry event" at bounding box center [494, 389] width 188 height 60
click at [400, 402] on input "I am selected to represent the company at an industry event" at bounding box center [387, 389] width 26 height 26
radio input "false"
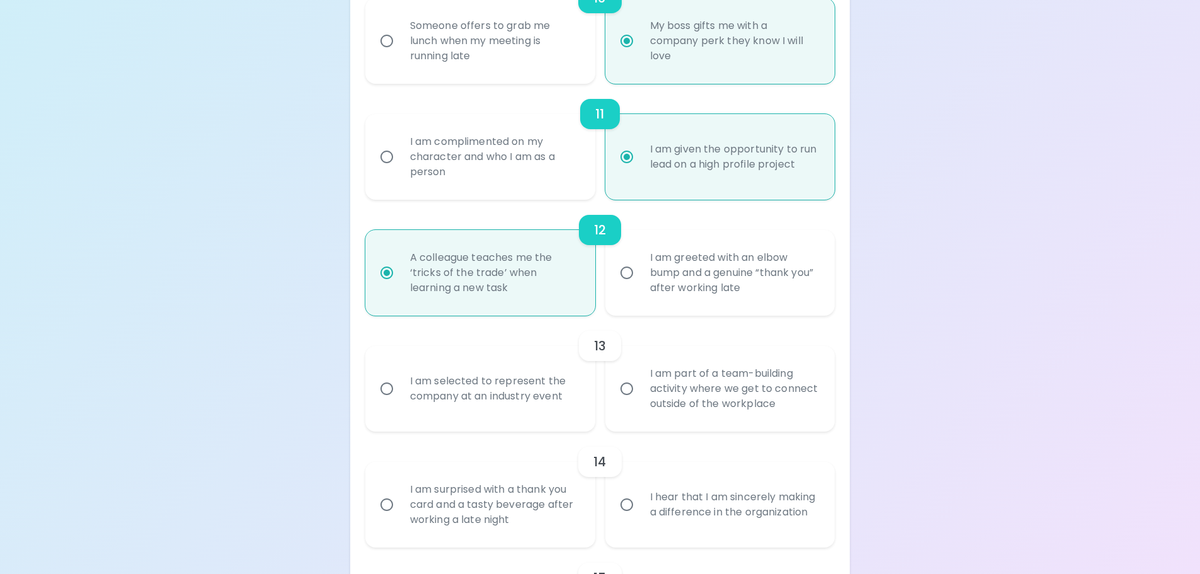
radio input "false"
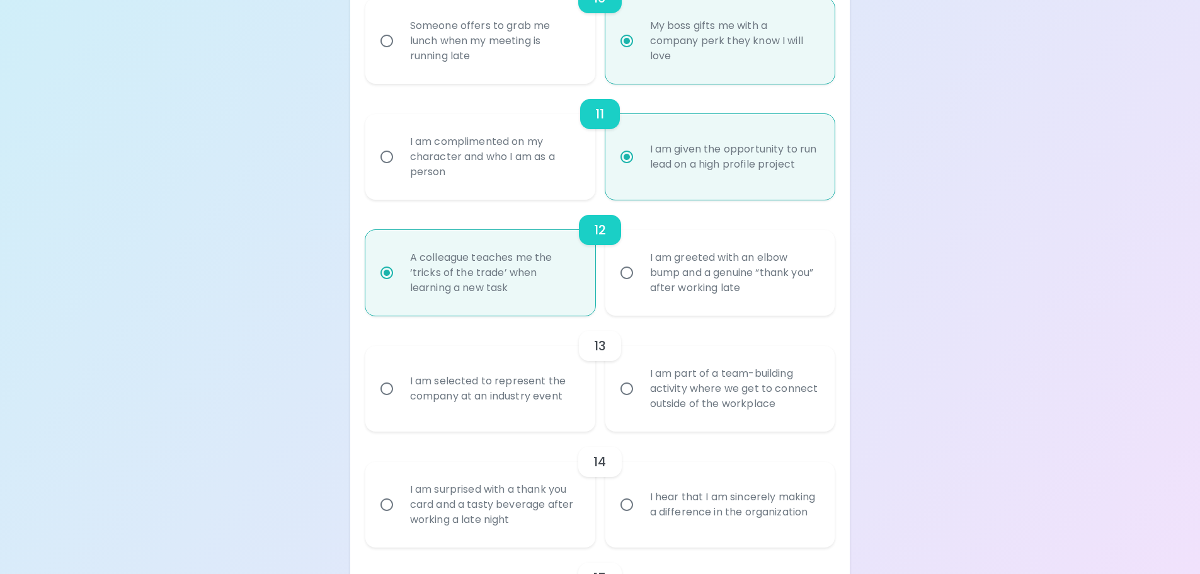
radio input "false"
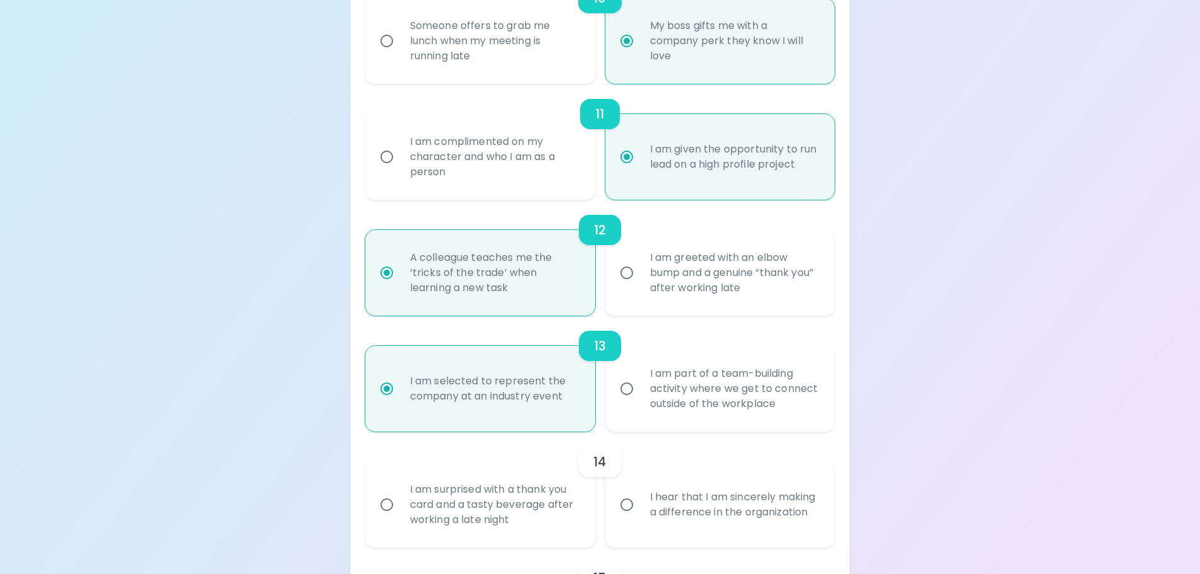
scroll to position [1478, 0]
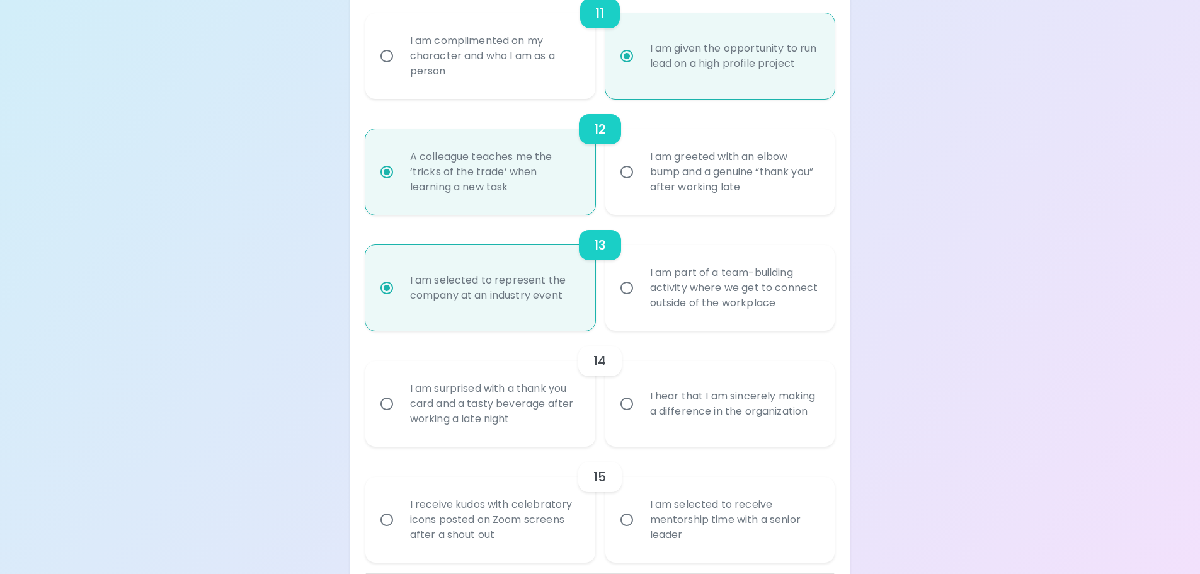
radio input "true"
click at [677, 412] on div "I hear that I am sincerely making a difference in the organization" at bounding box center [734, 404] width 188 height 60
click at [640, 412] on input "I hear that I am sincerely making a difference in the organization" at bounding box center [627, 404] width 26 height 26
radio input "false"
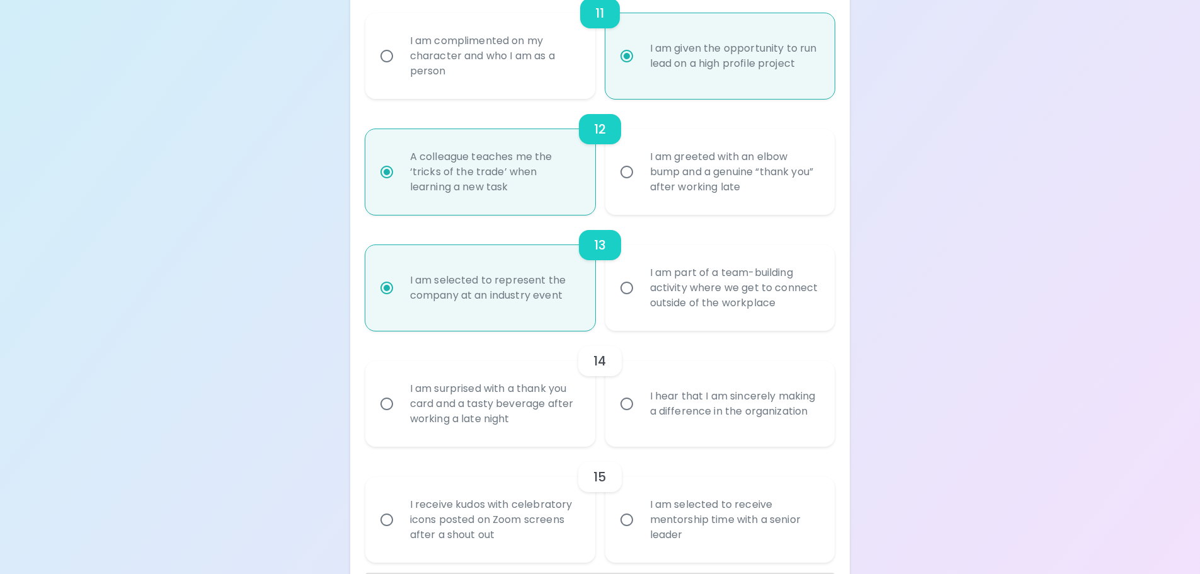
radio input "false"
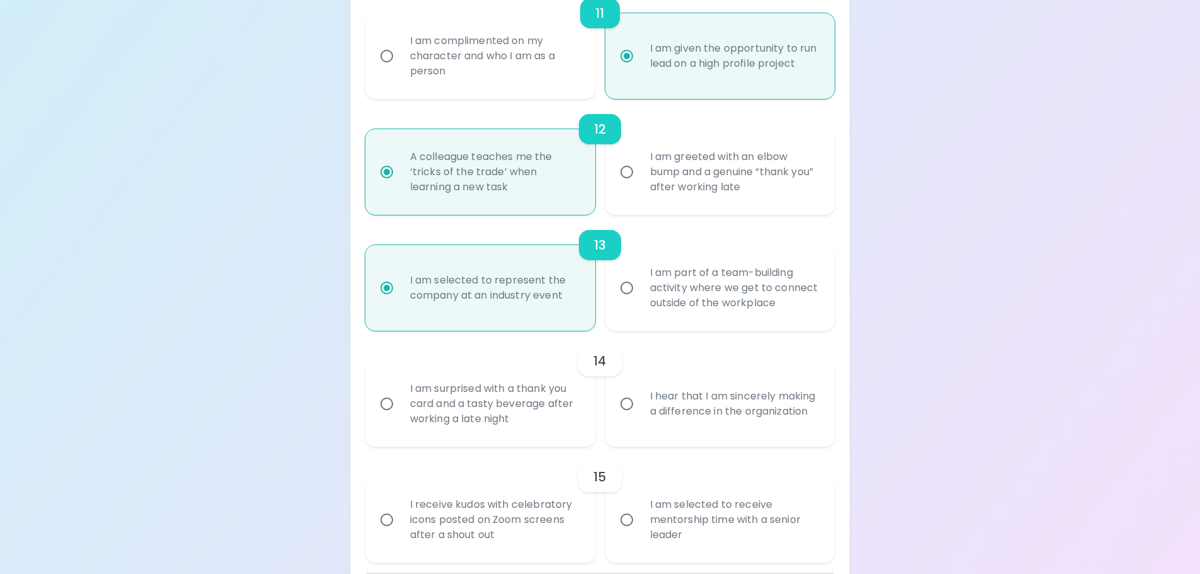
radio input "false"
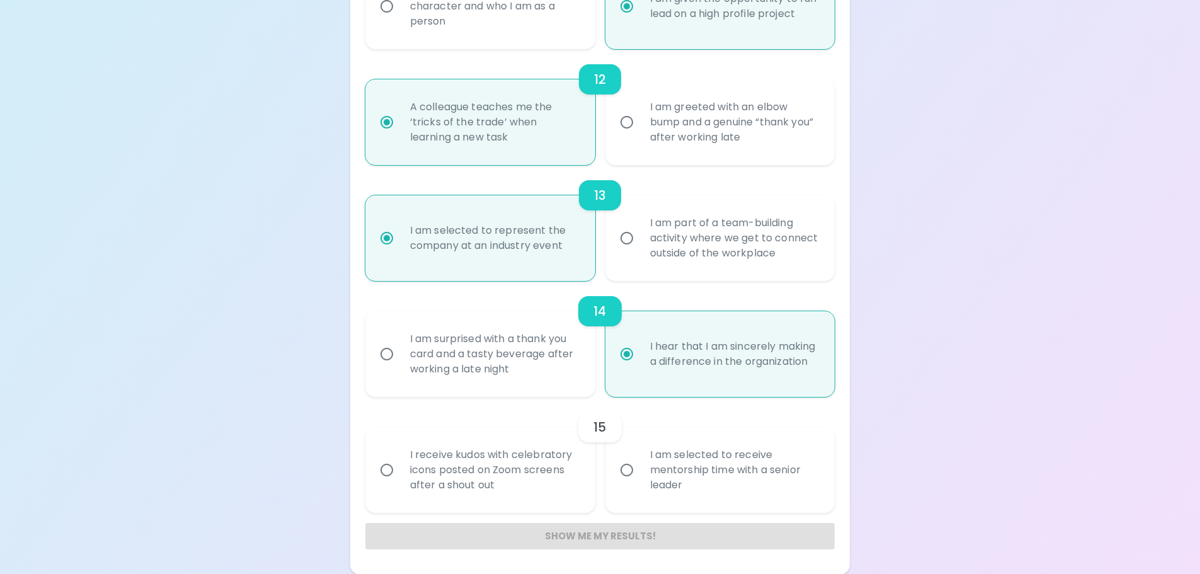
scroll to position [1529, 0]
radio input "true"
click at [720, 474] on div "I am selected to receive mentorship time with a senior leader" at bounding box center [734, 470] width 188 height 76
click at [640, 474] on input "I am selected to receive mentorship time with a senior leader" at bounding box center [627, 469] width 26 height 26
radio input "false"
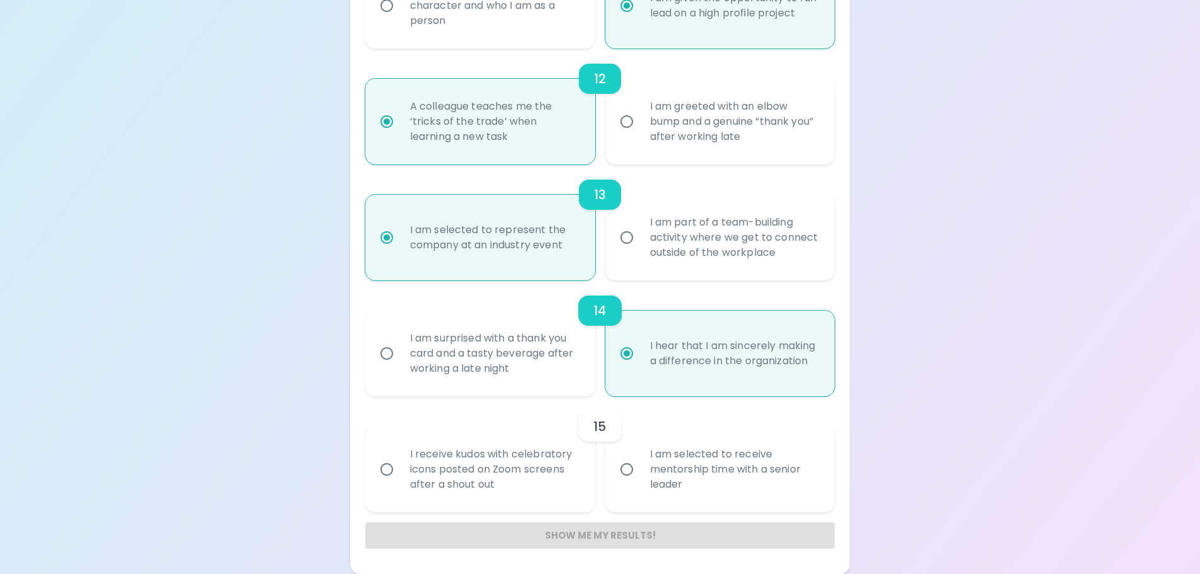
radio input "false"
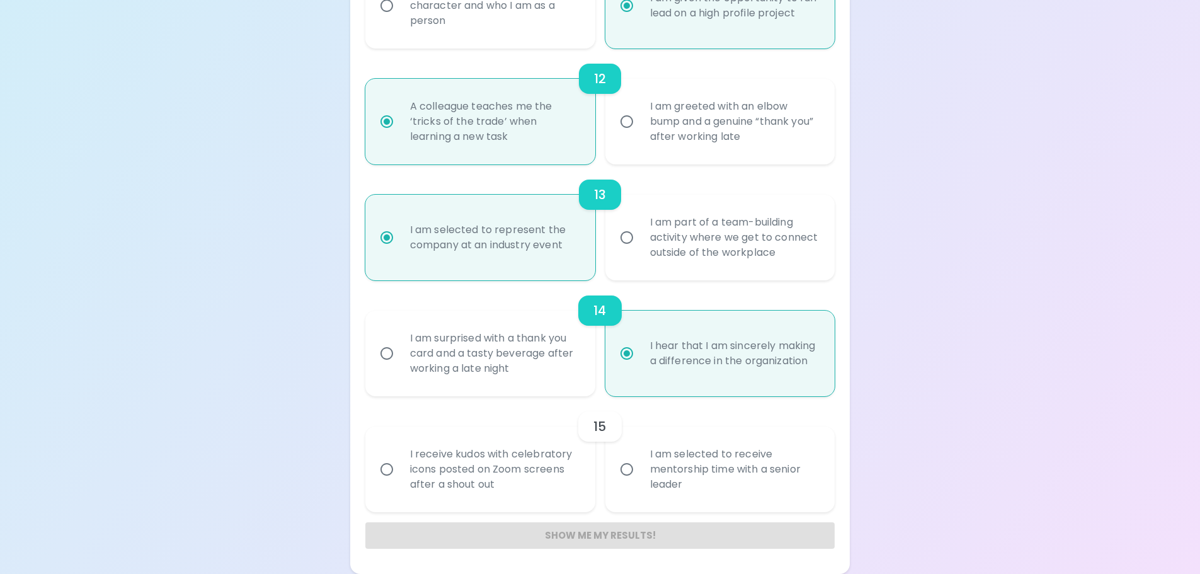
radio input "false"
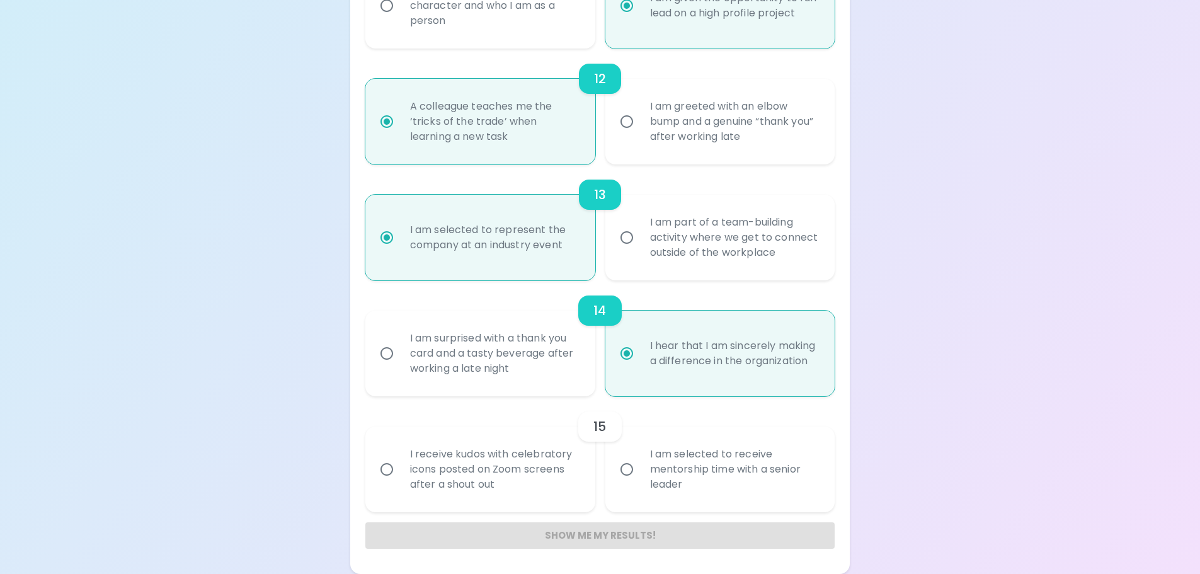
radio input "false"
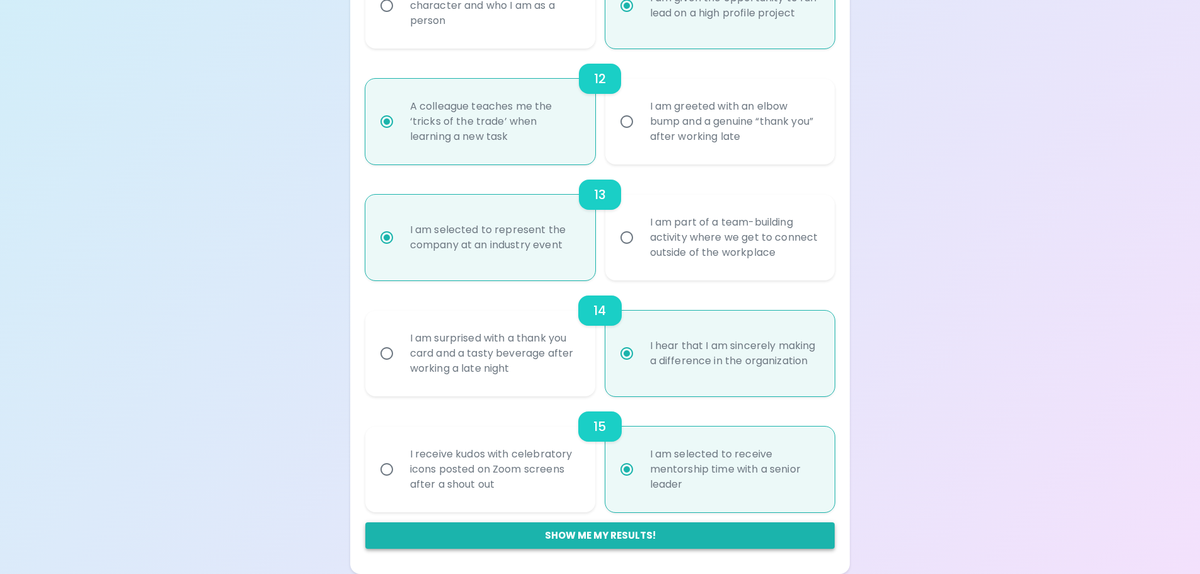
radio input "true"
click at [585, 535] on button "Show me my results!" at bounding box center [600, 535] width 470 height 26
radio input "false"
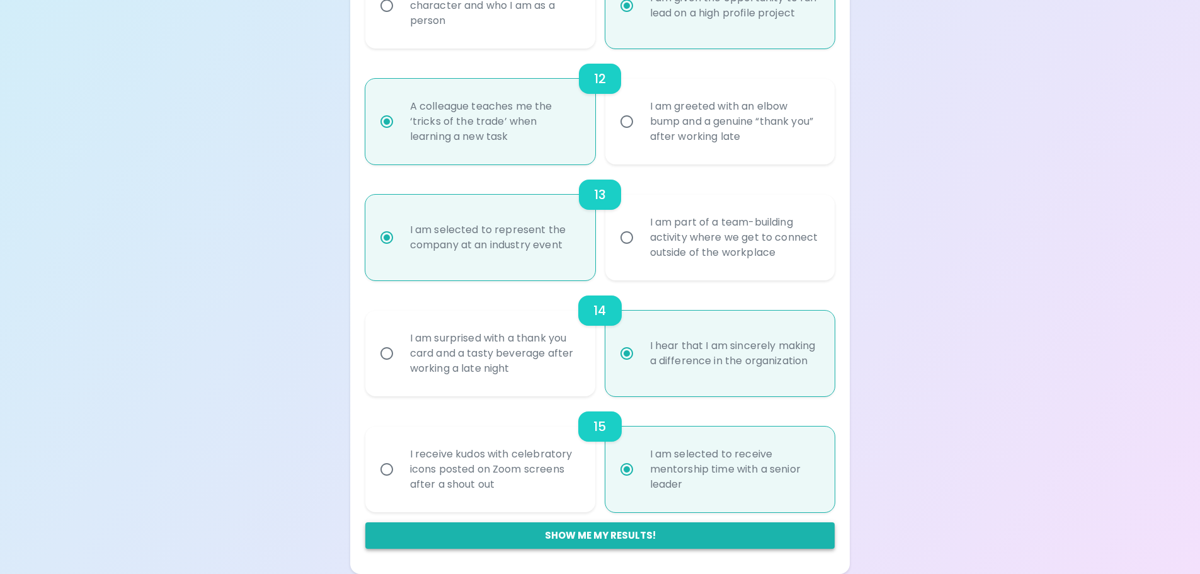
radio input "false"
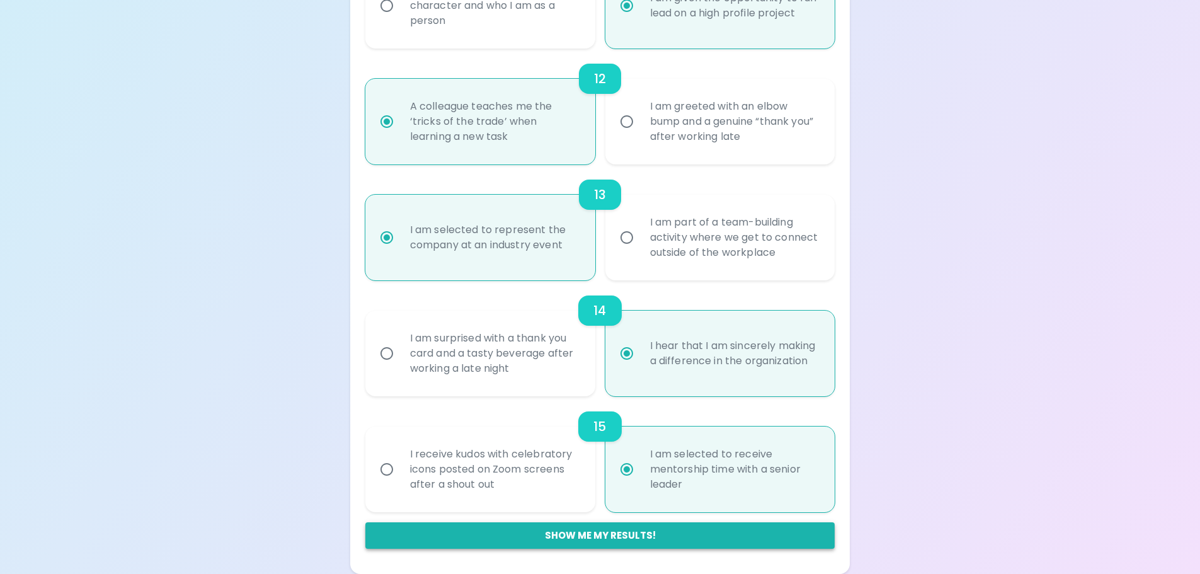
radio input "false"
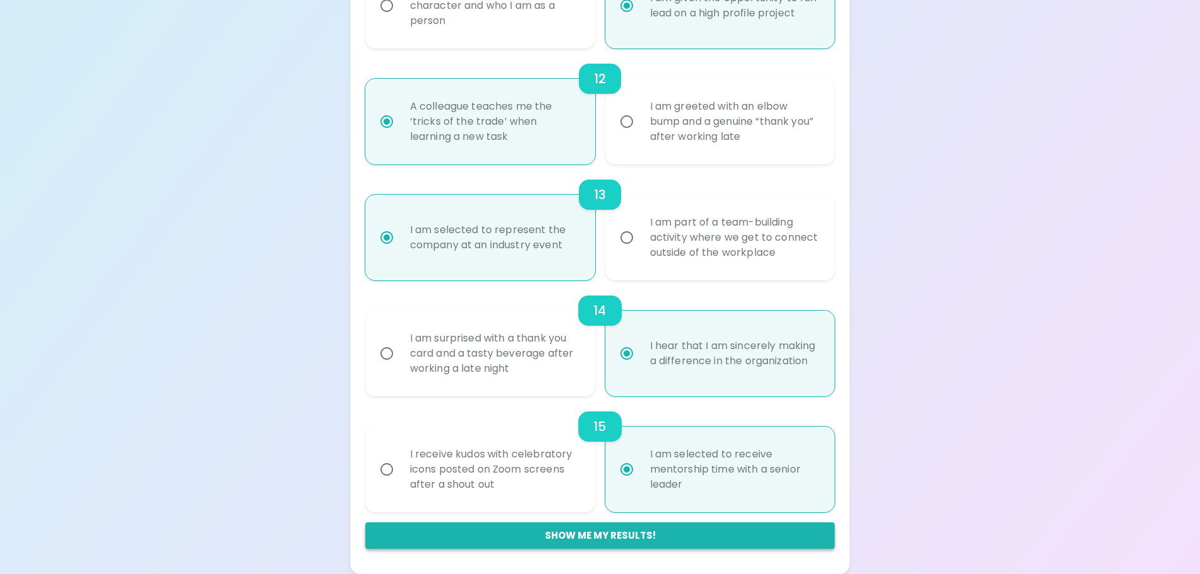
radio input "false"
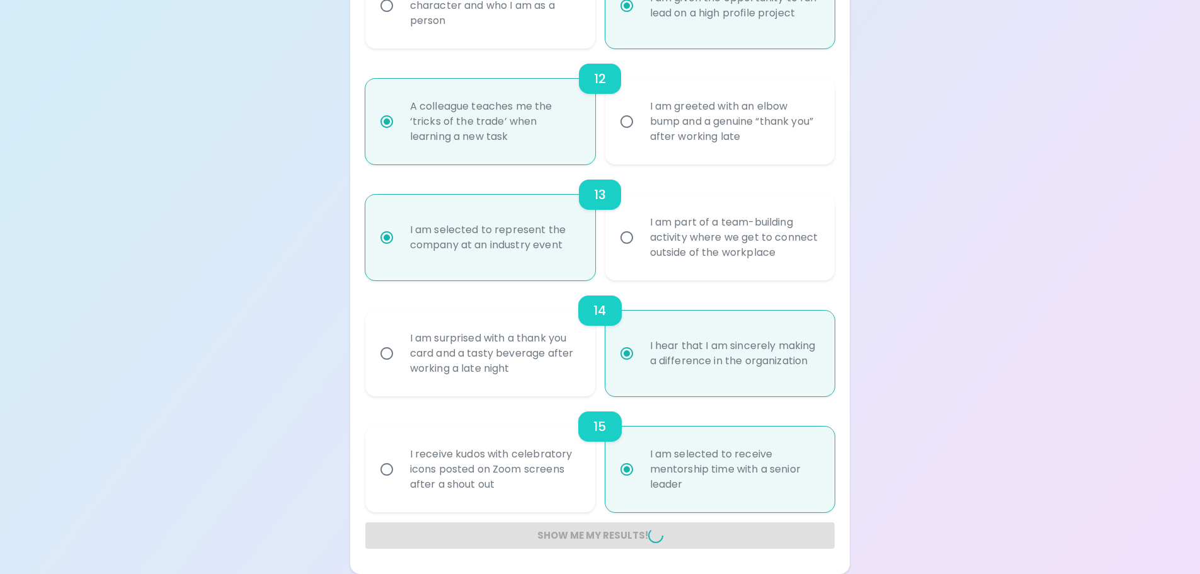
radio input "false"
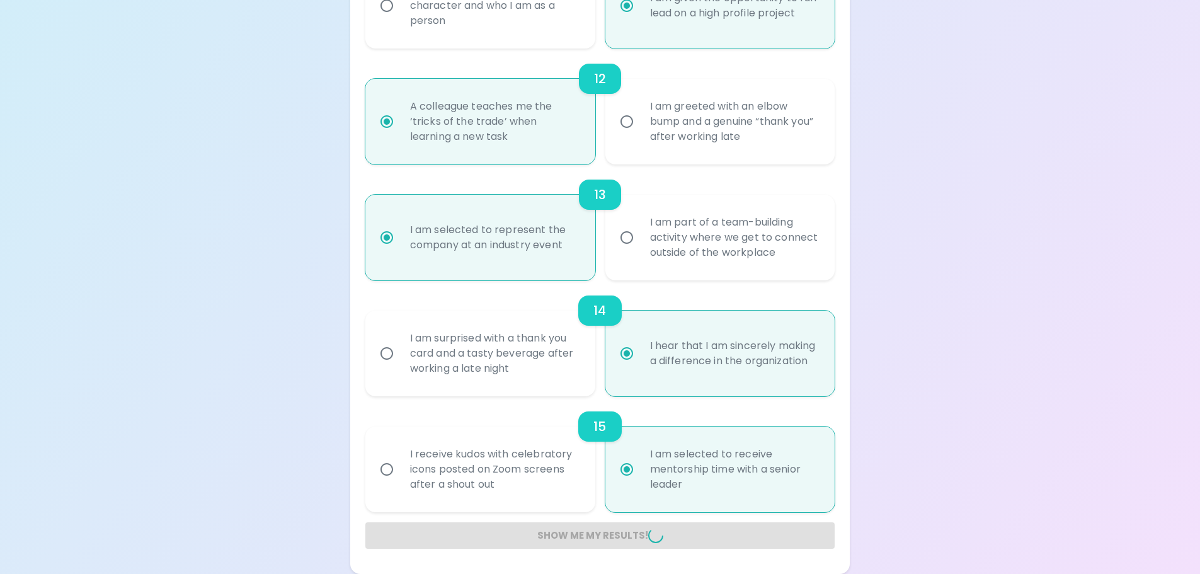
radio input "false"
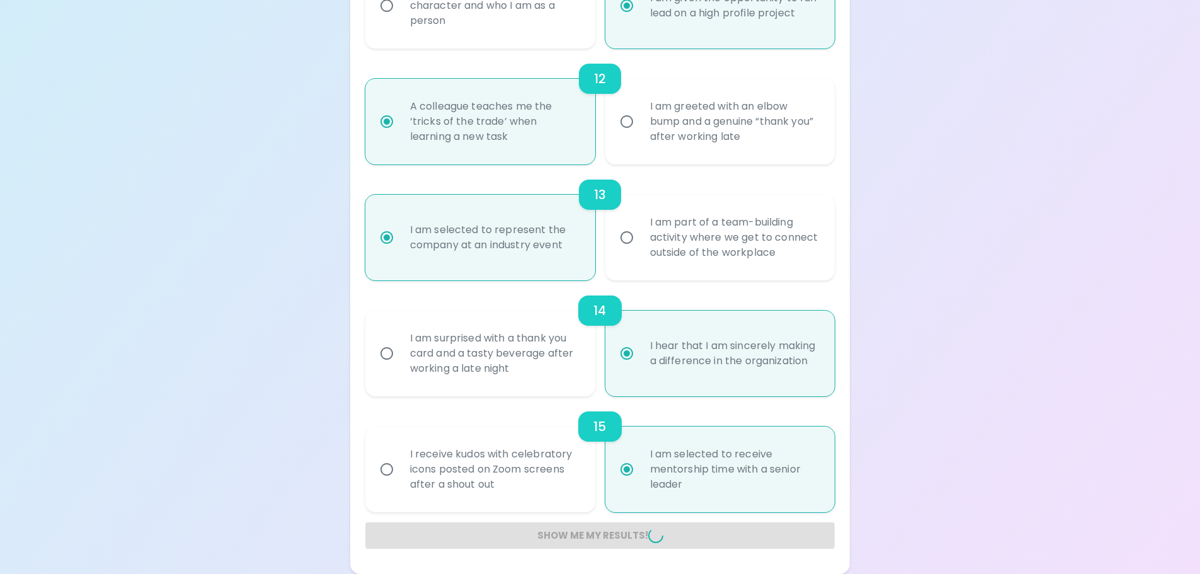
radio input "false"
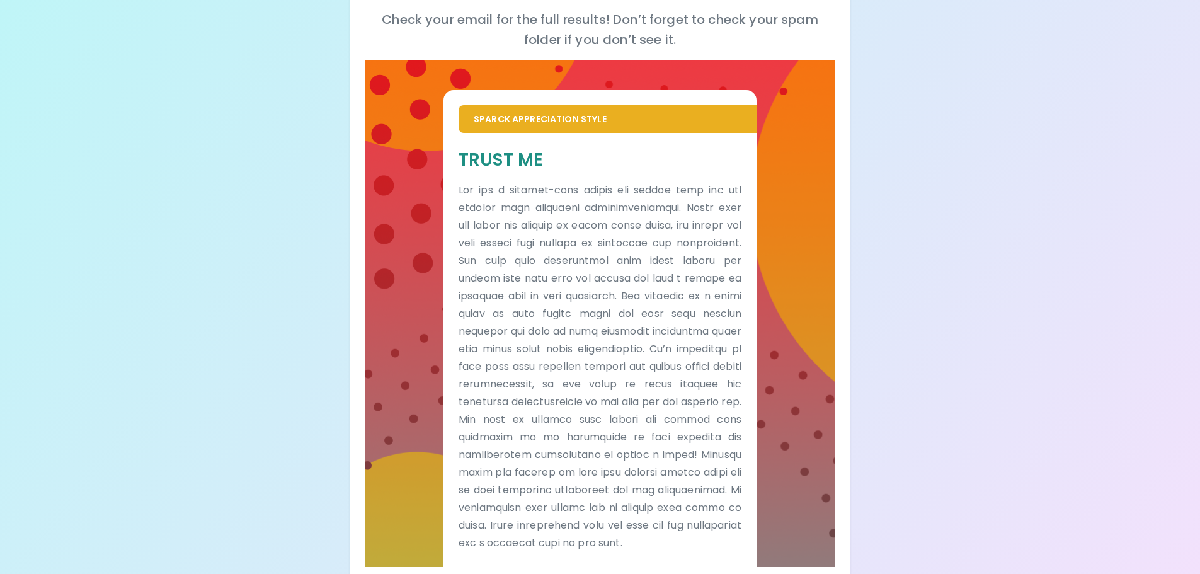
scroll to position [189, 0]
